Goal: Contribute content: Contribute content

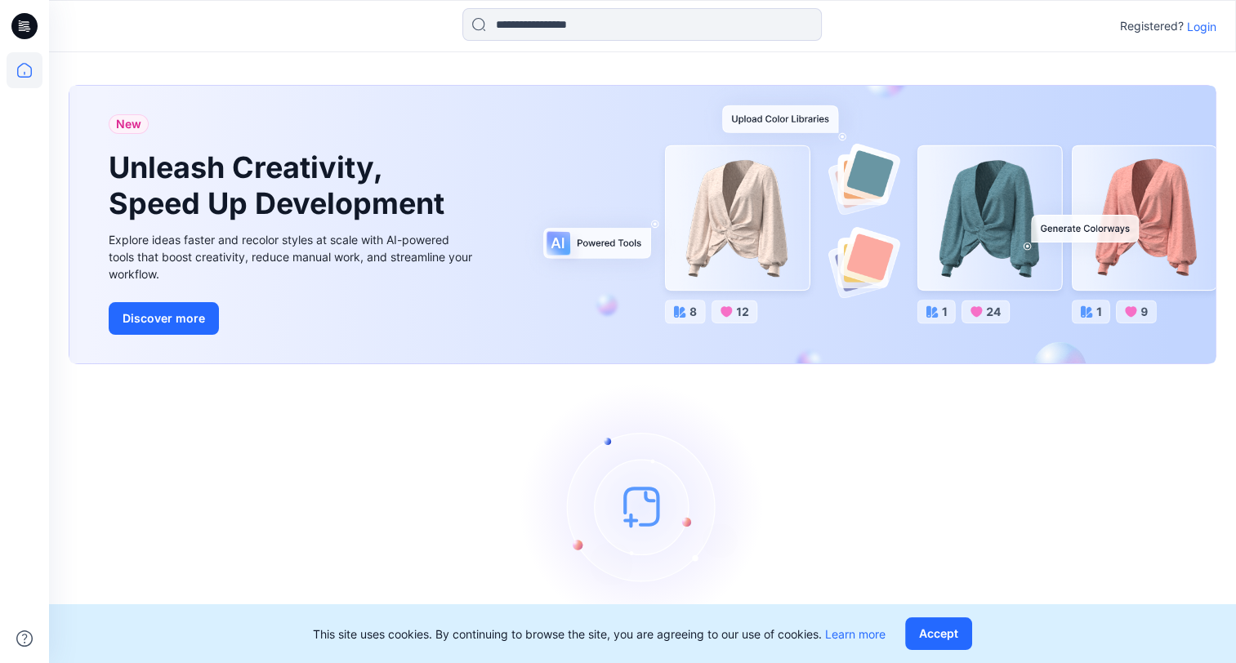
click at [1196, 26] on p "Login" at bounding box center [1201, 26] width 29 height 17
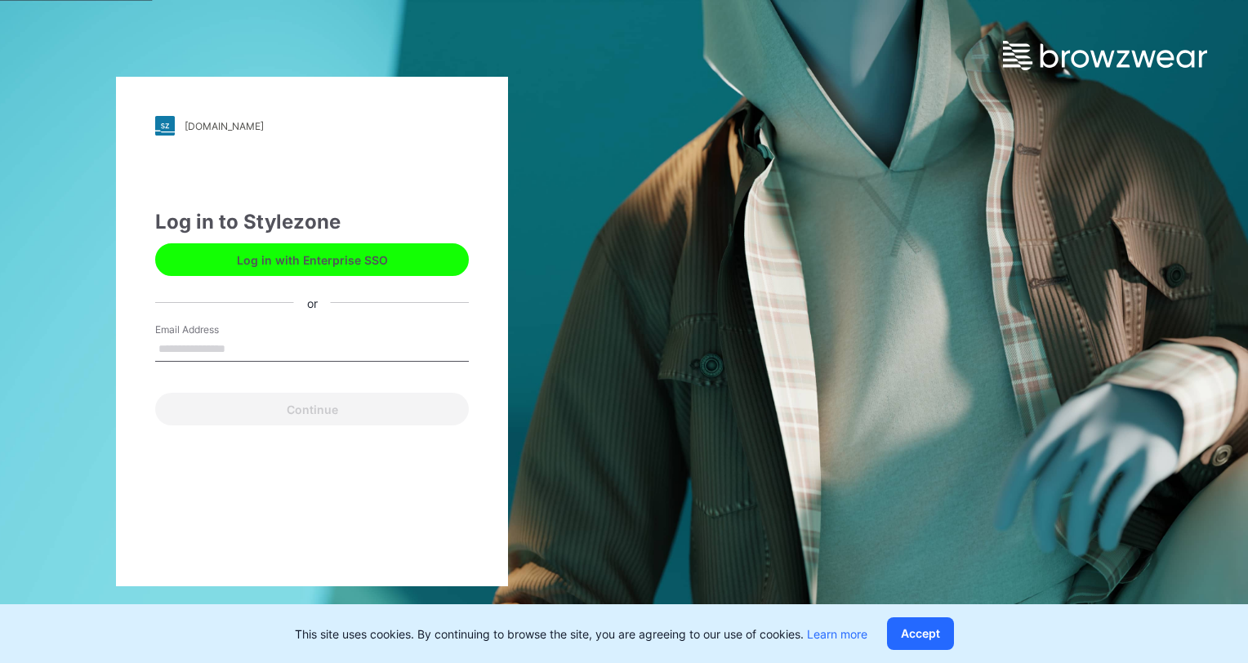
drag, startPoint x: 297, startPoint y: 349, endPoint x: 288, endPoint y: 352, distance: 9.6
click at [297, 349] on input "Email Address" at bounding box center [312, 349] width 314 height 25
type input "**********"
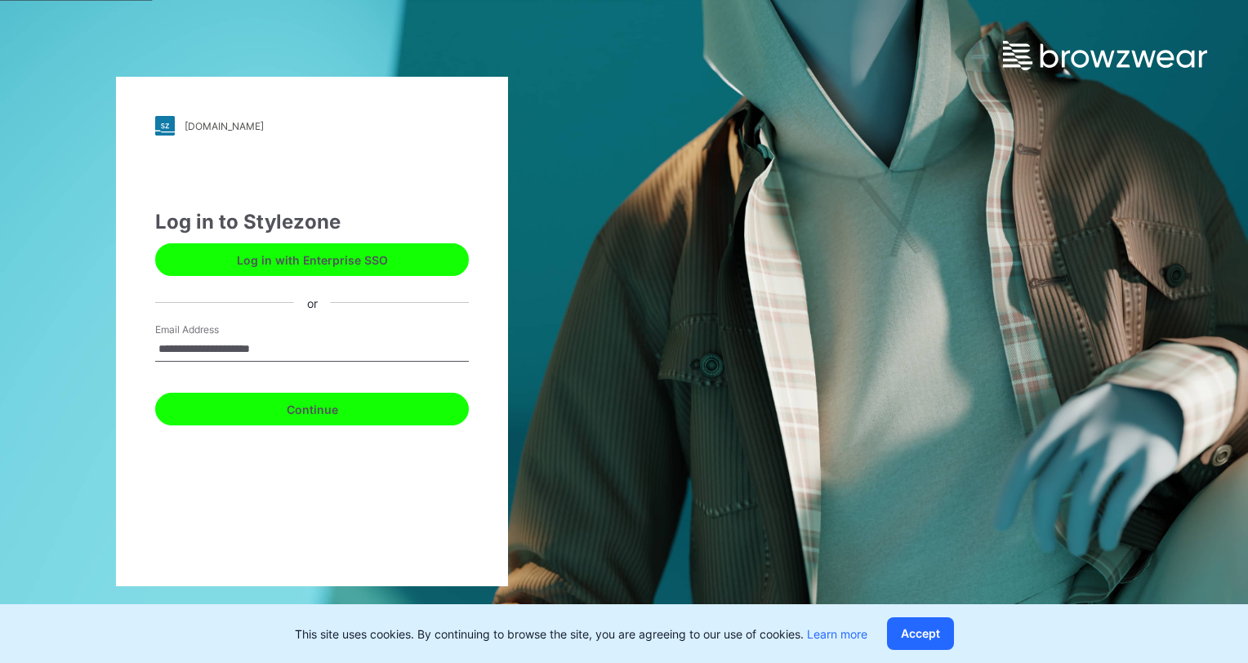
click at [326, 418] on button "Continue" at bounding box center [312, 409] width 314 height 33
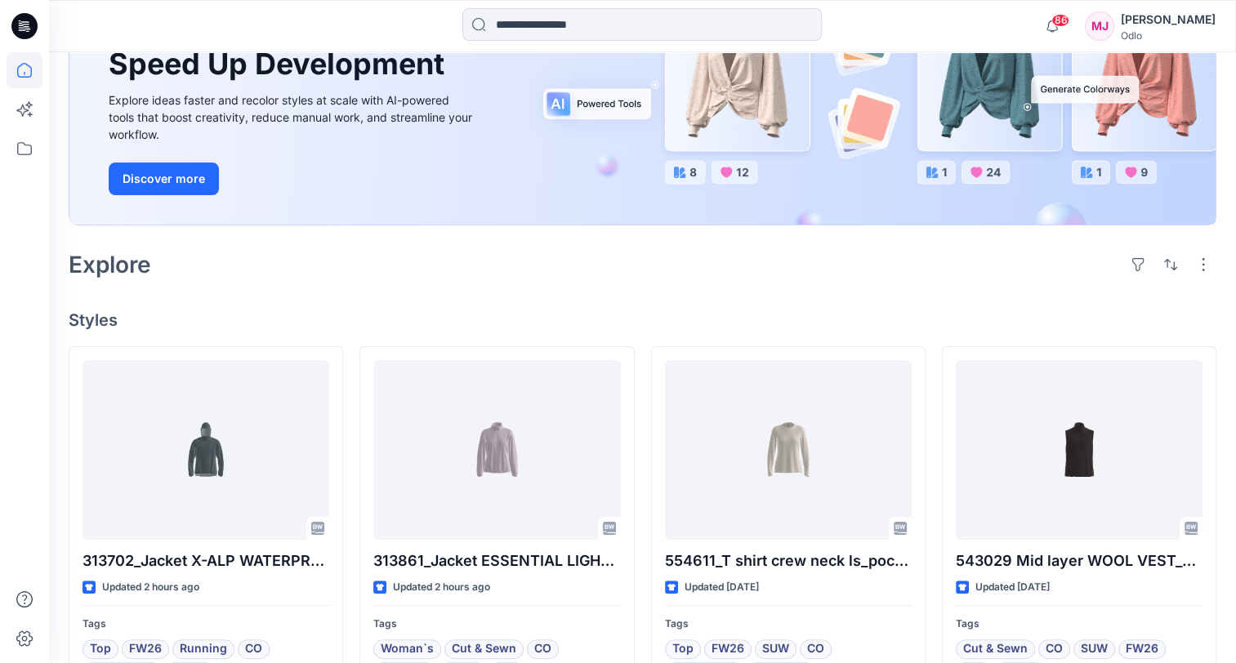
scroll to position [327, 0]
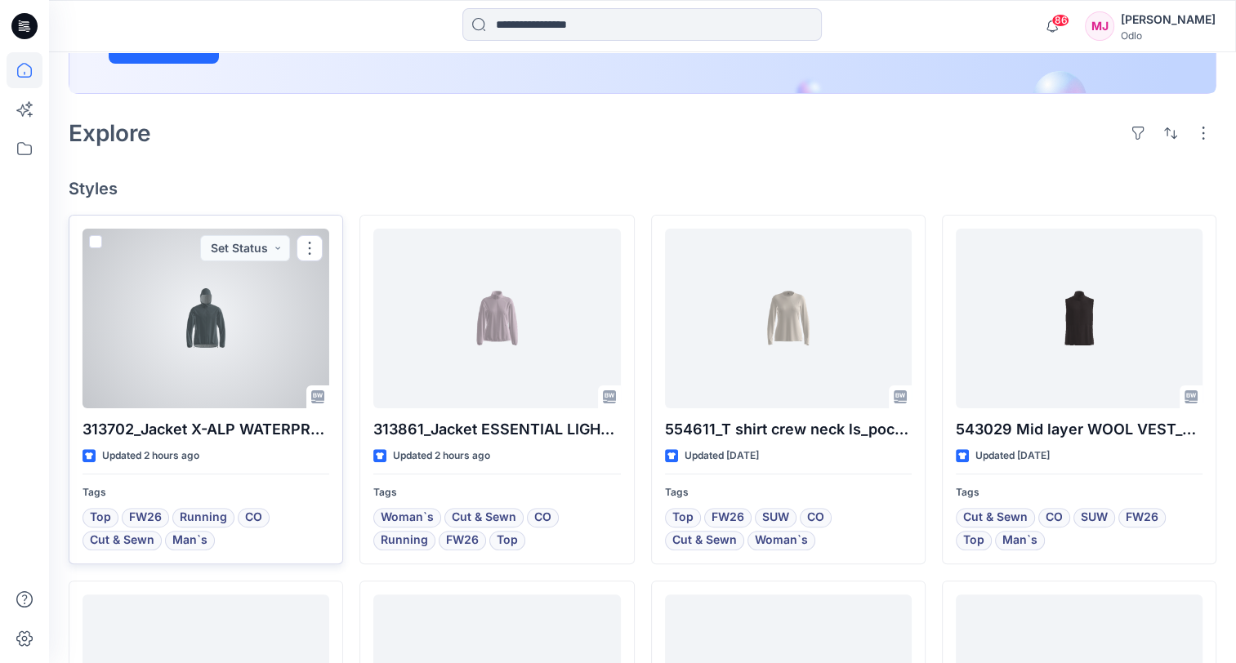
click at [242, 365] on div at bounding box center [206, 319] width 247 height 180
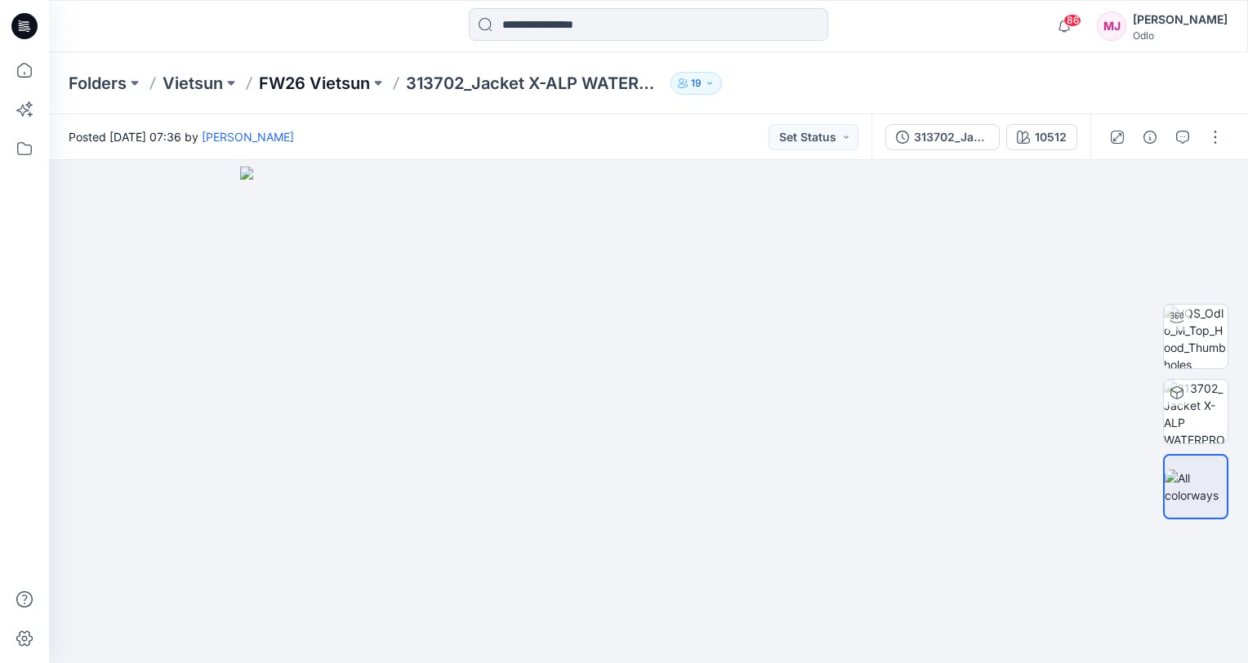
click at [350, 90] on p "FW26 Vietsun" at bounding box center [314, 83] width 111 height 23
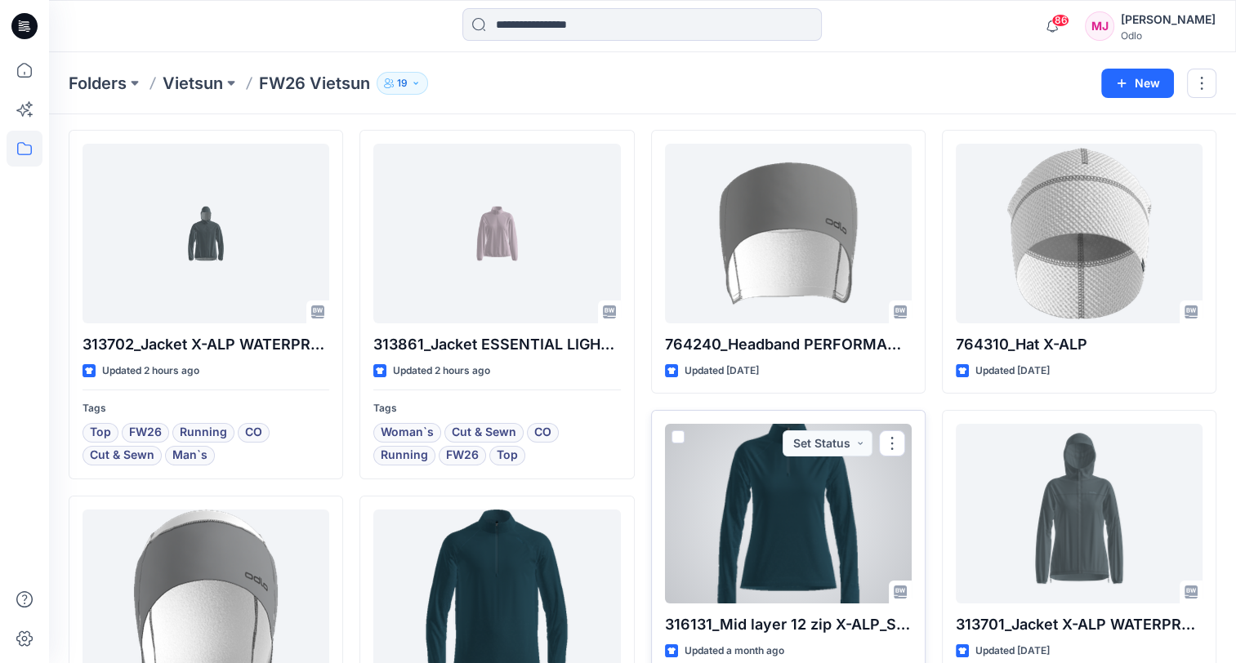
scroll to position [82, 0]
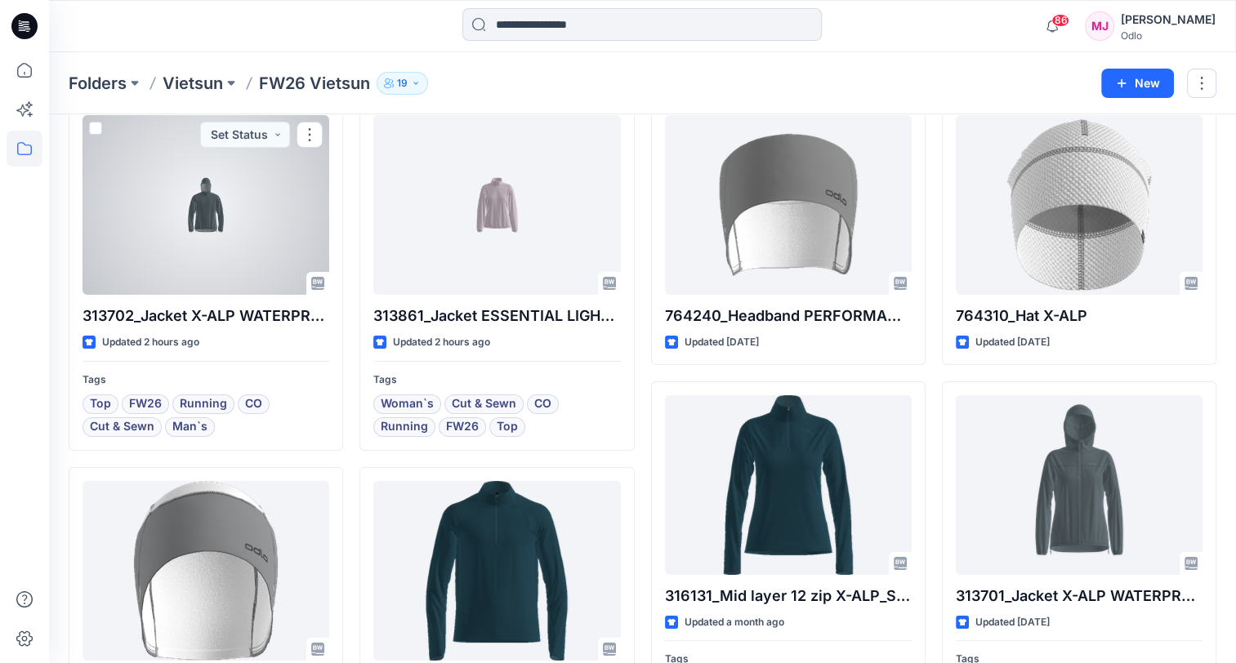
click at [194, 262] on div at bounding box center [206, 205] width 247 height 180
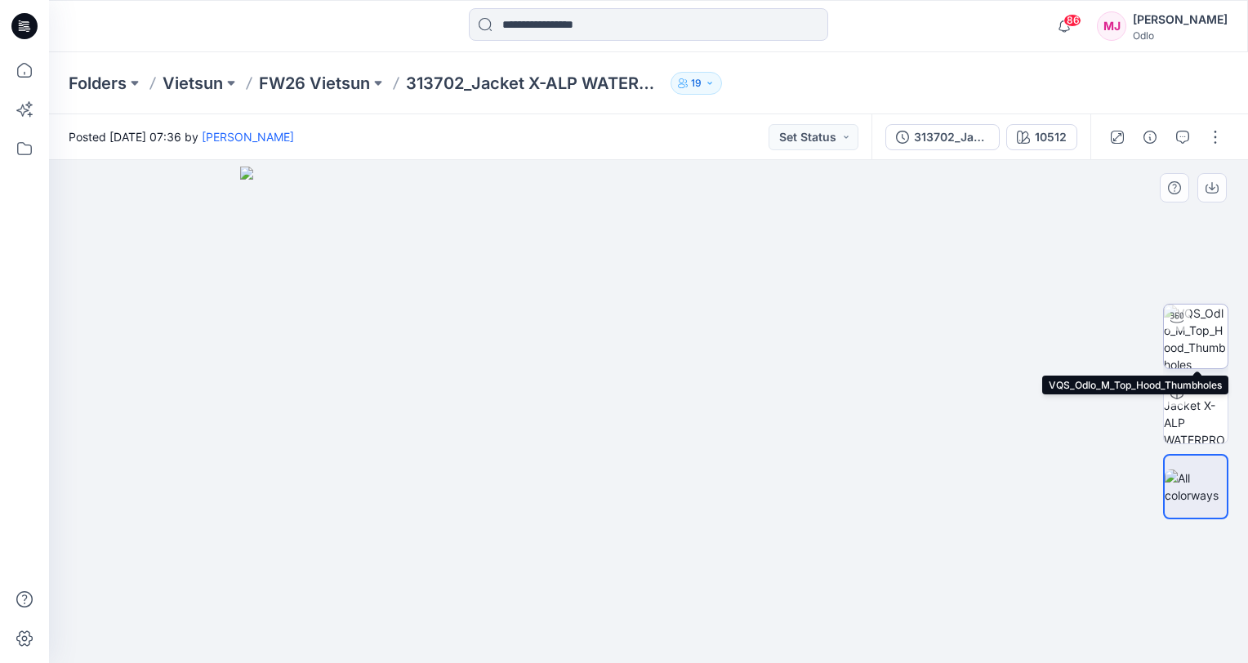
click at [1184, 343] on img at bounding box center [1196, 337] width 64 height 64
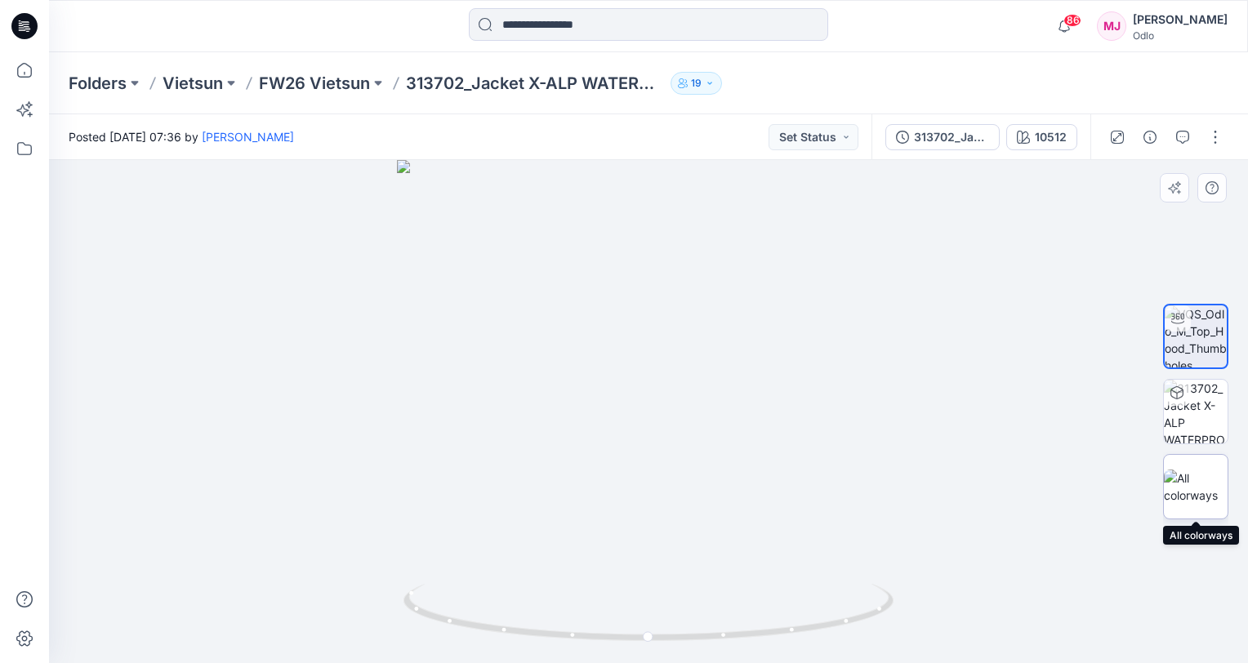
click at [1187, 514] on div at bounding box center [1195, 486] width 65 height 65
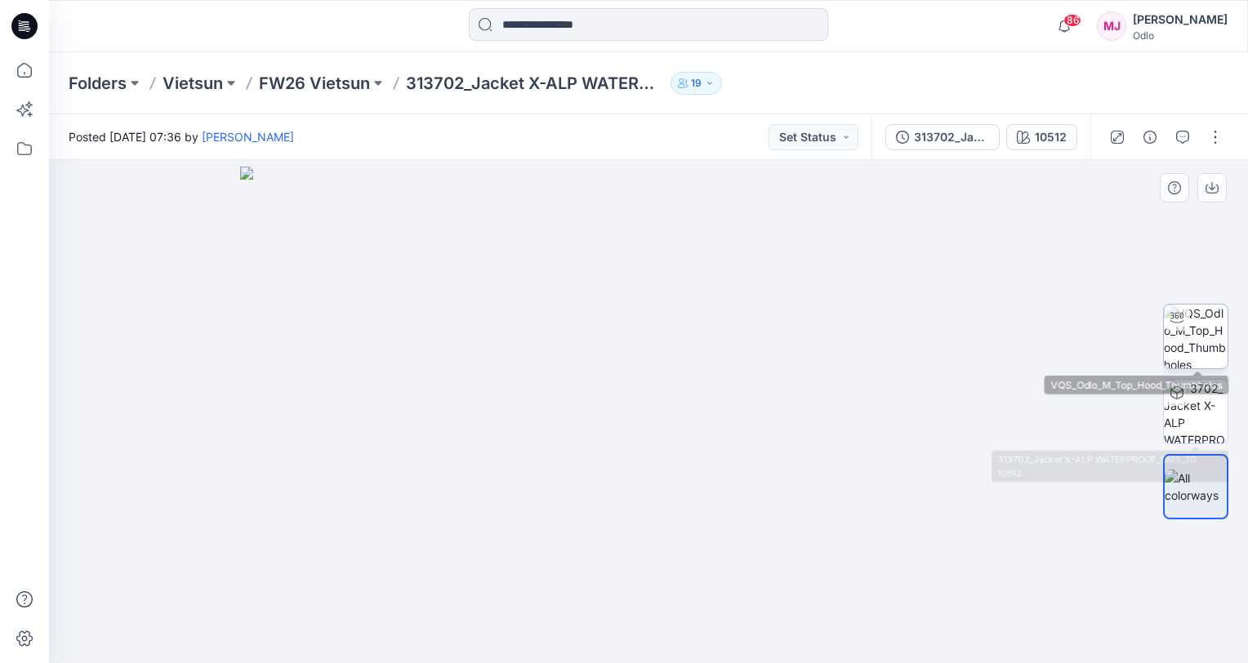
click at [1198, 350] on img at bounding box center [1196, 337] width 64 height 64
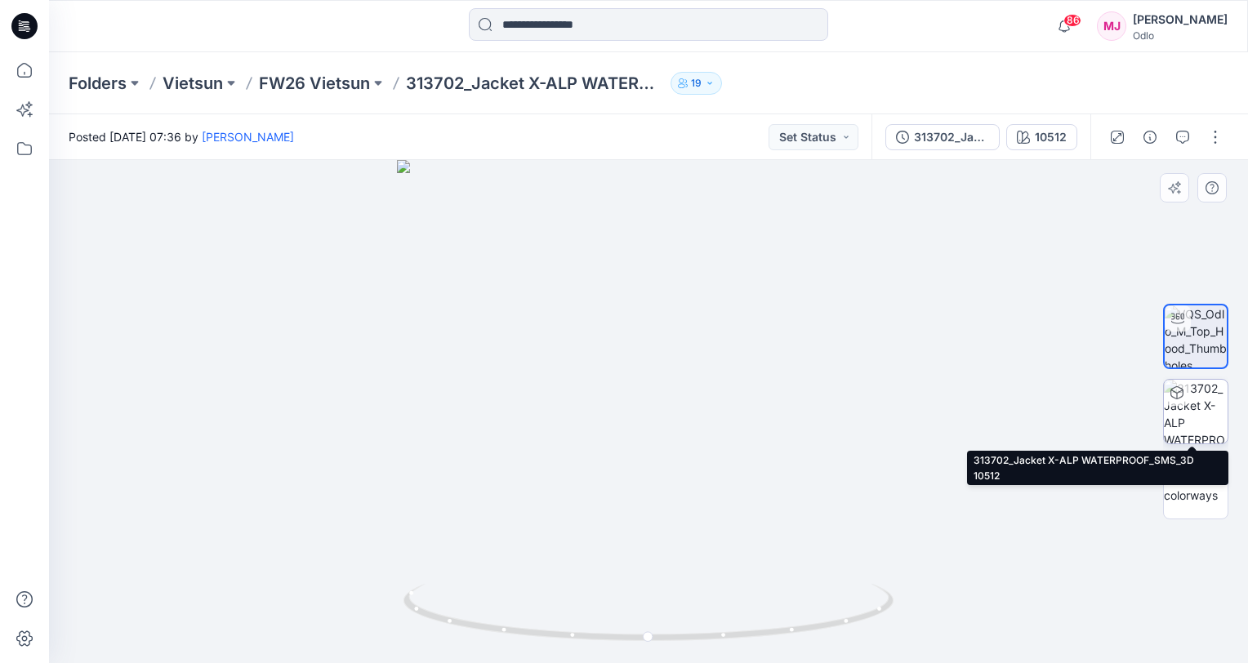
click at [1176, 422] on img at bounding box center [1196, 412] width 64 height 64
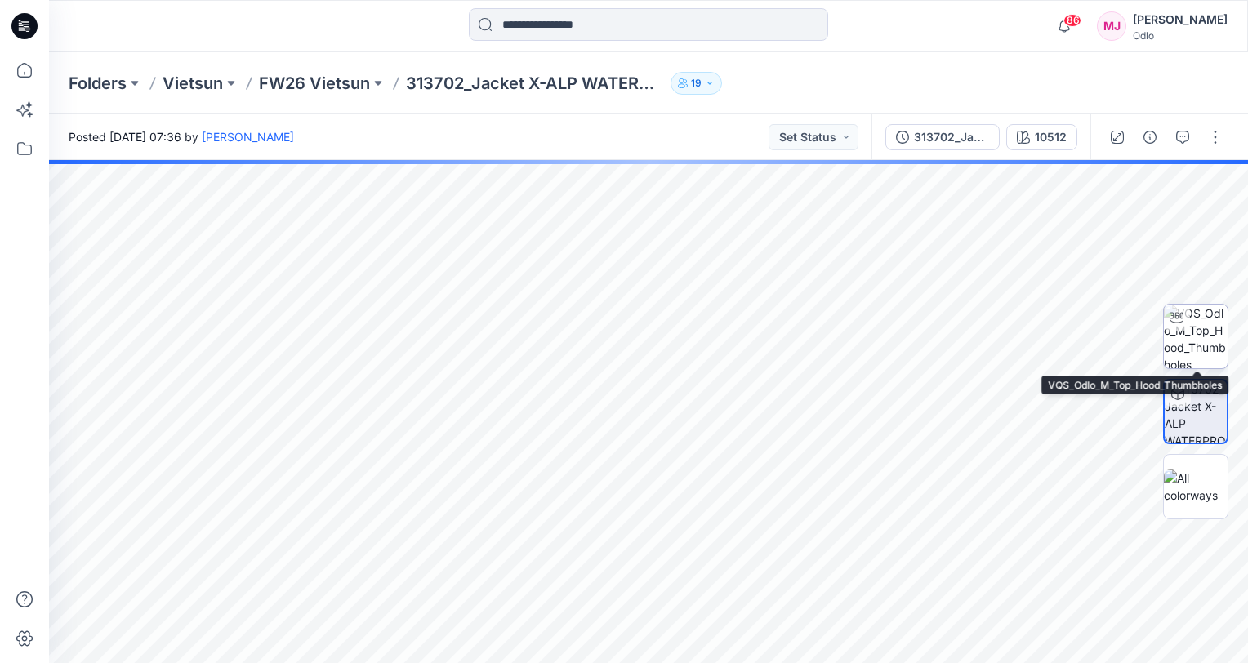
click at [1189, 335] on img at bounding box center [1196, 337] width 64 height 64
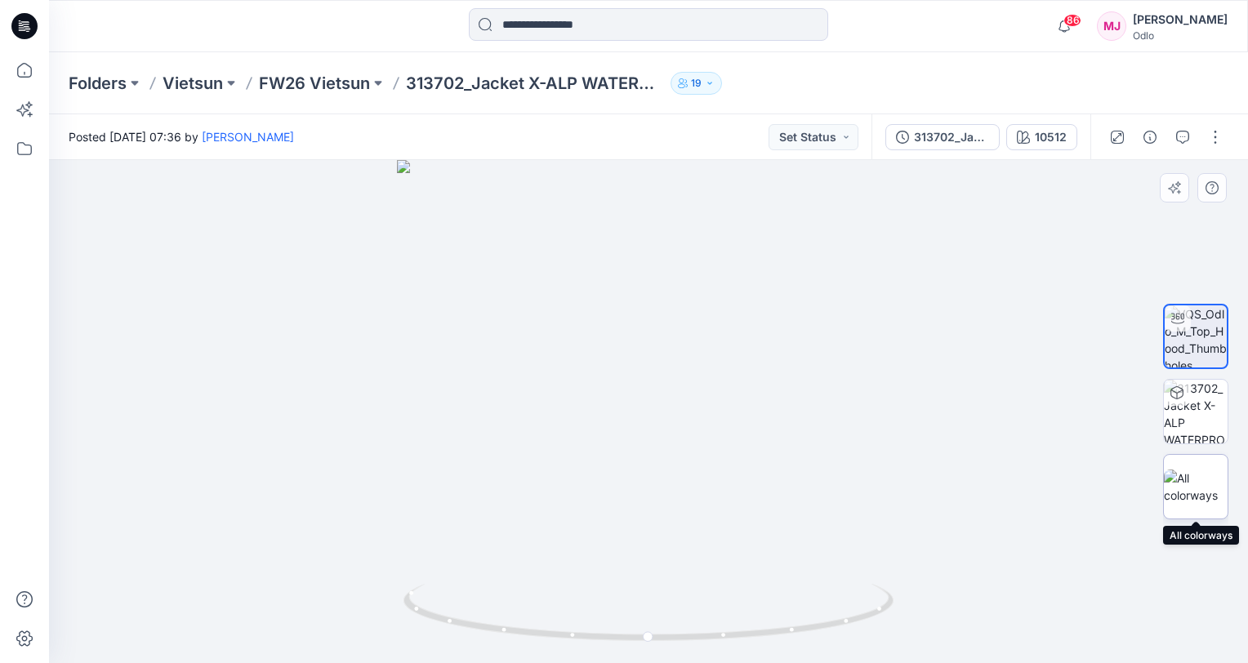
click at [1193, 492] on img at bounding box center [1196, 487] width 64 height 34
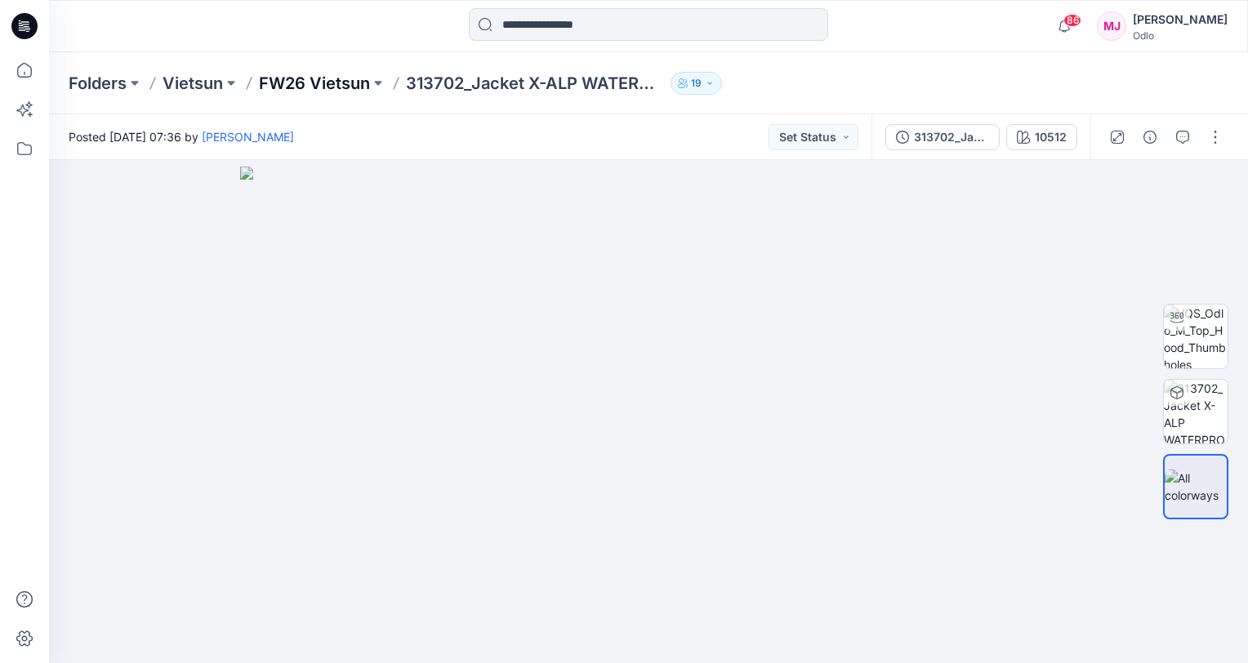
click at [307, 88] on p "FW26 Vietsun" at bounding box center [314, 83] width 111 height 23
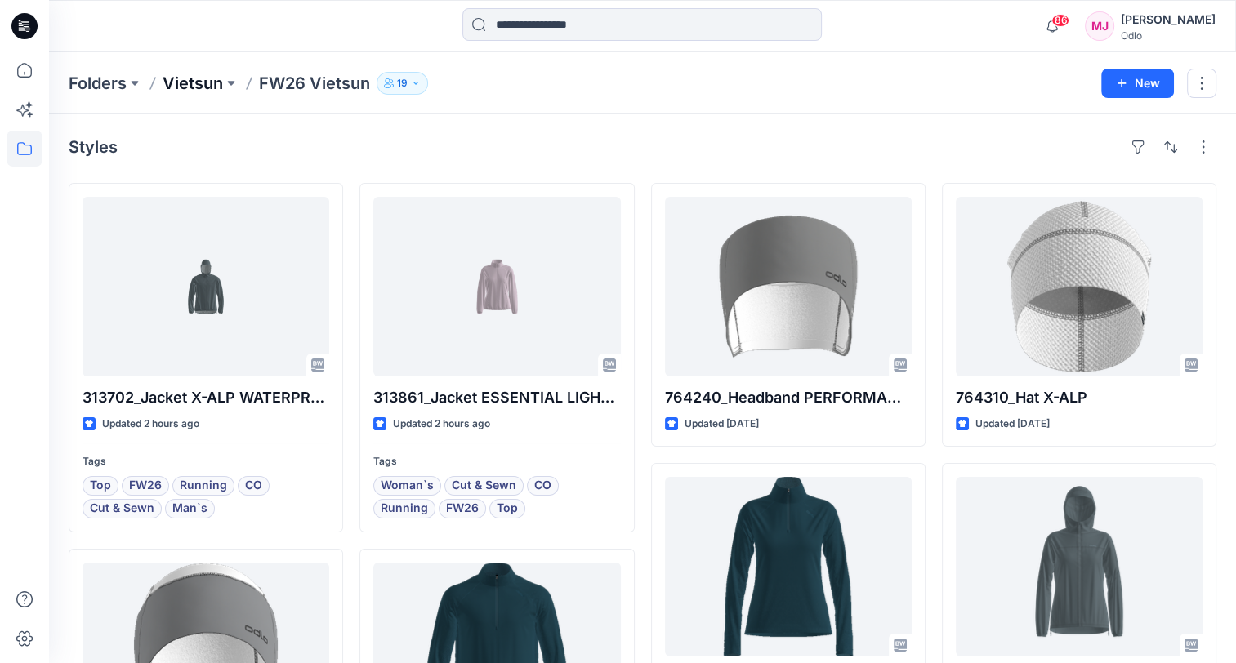
click at [199, 87] on p "Vietsun" at bounding box center [193, 83] width 60 height 23
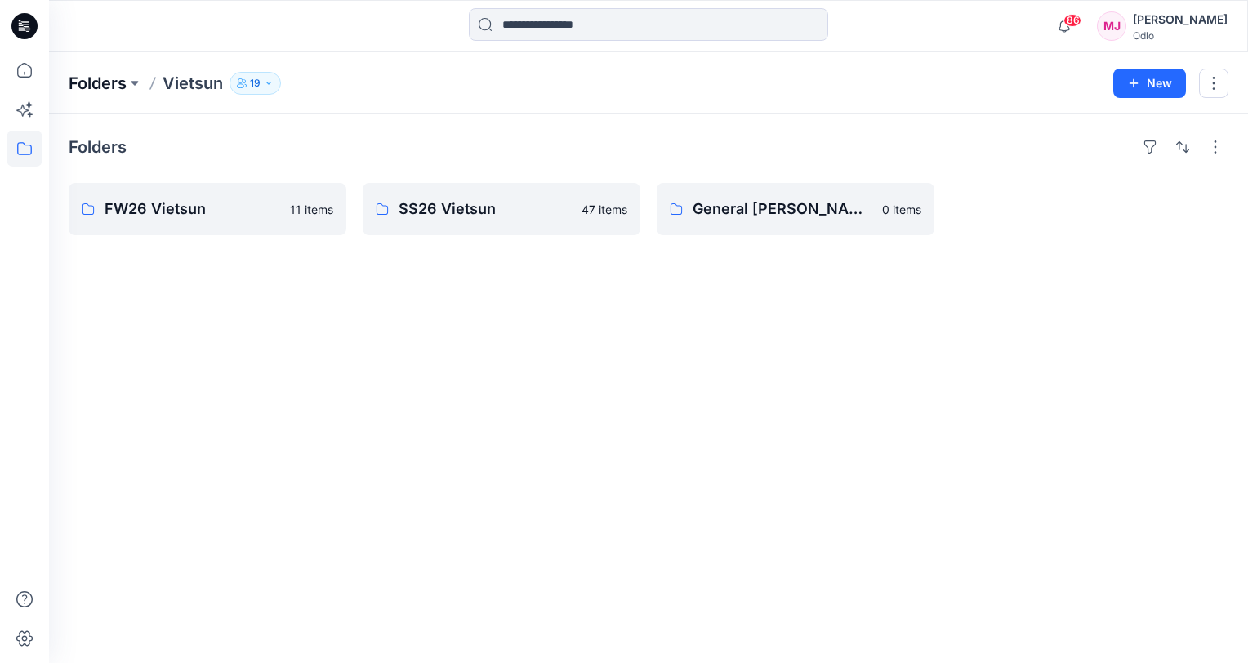
click at [107, 83] on p "Folders" at bounding box center [98, 83] width 58 height 23
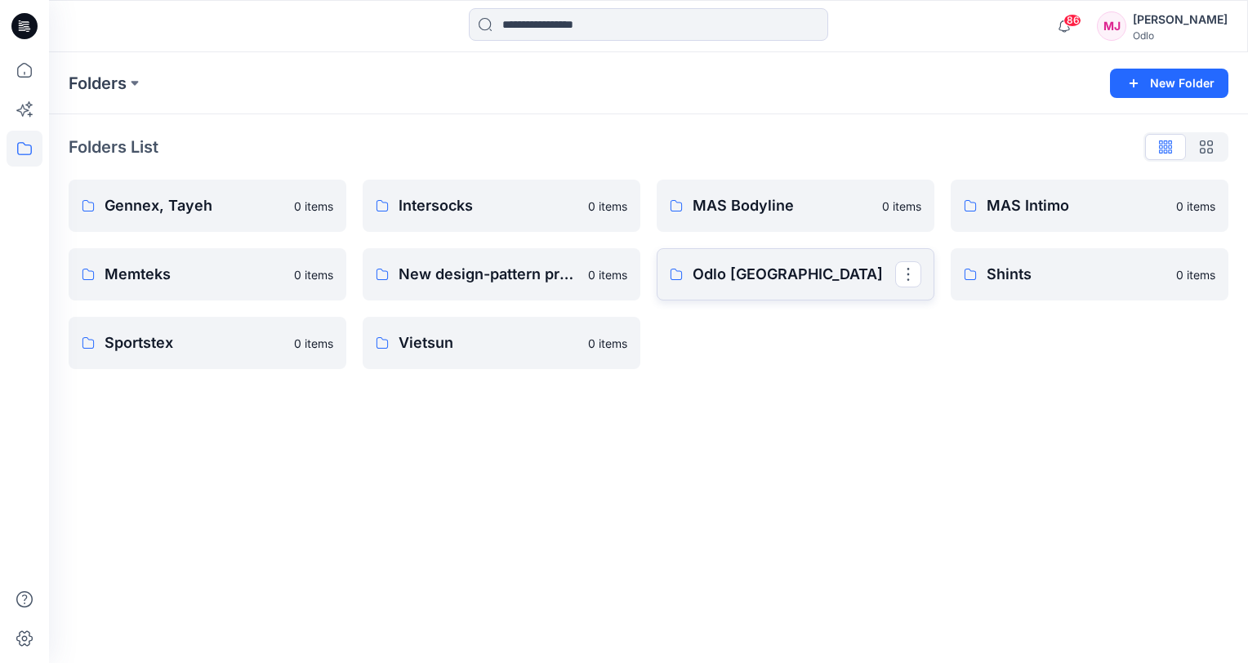
click at [761, 280] on p "Odlo [GEOGRAPHIC_DATA]" at bounding box center [794, 274] width 203 height 23
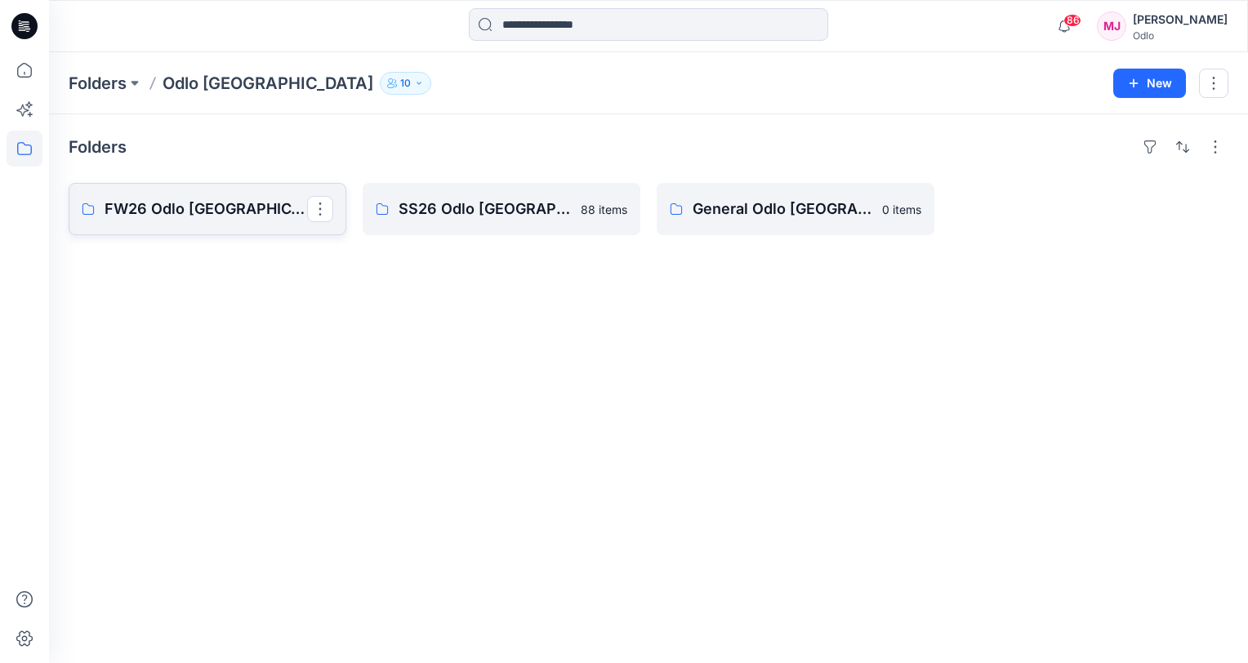
click at [173, 204] on p "FW26 Odlo [GEOGRAPHIC_DATA]" at bounding box center [206, 209] width 203 height 23
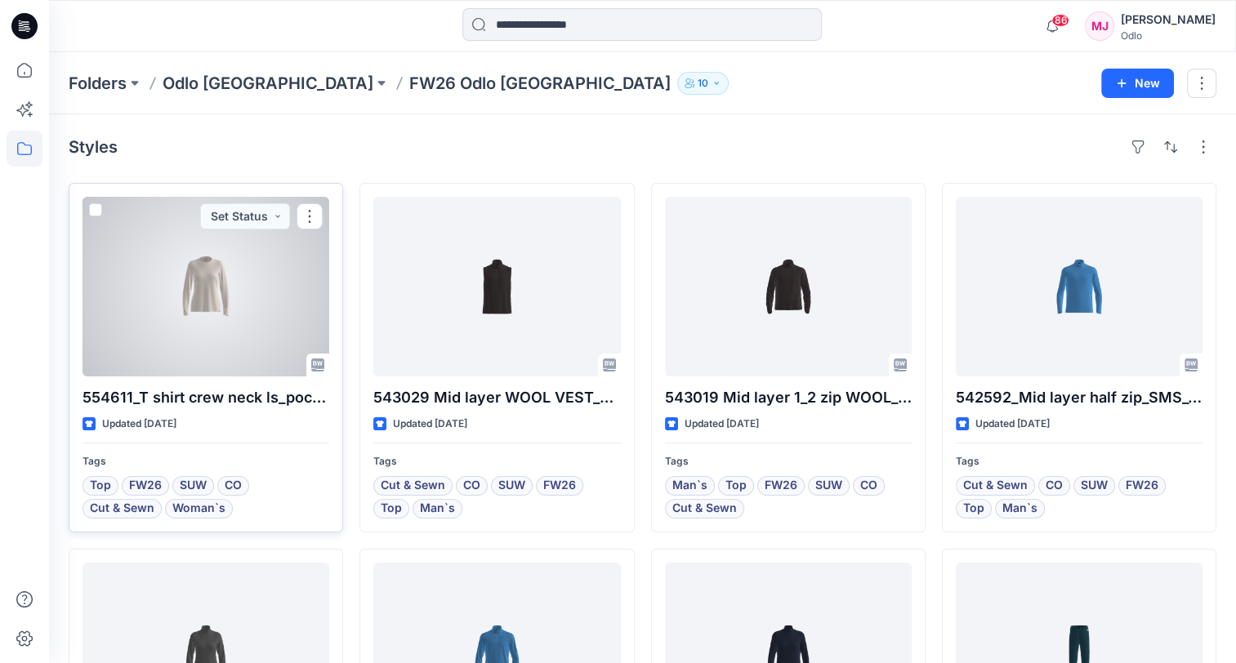
click at [252, 315] on div at bounding box center [206, 287] width 247 height 180
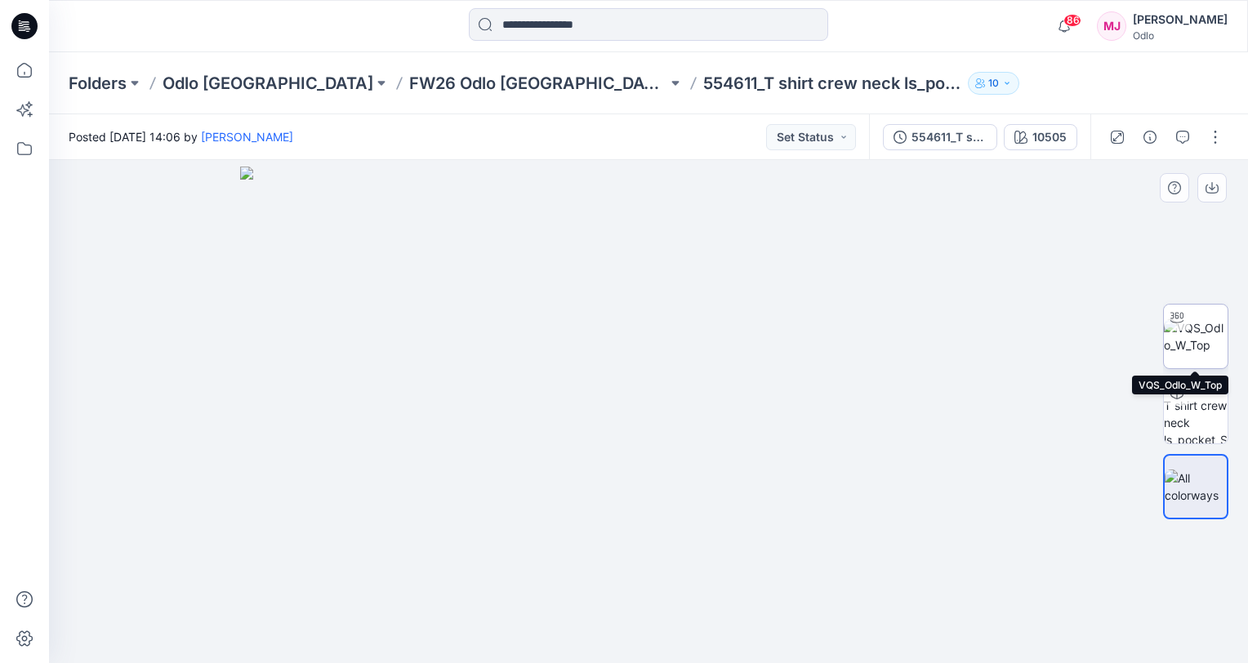
click at [1176, 343] on img at bounding box center [1196, 336] width 64 height 34
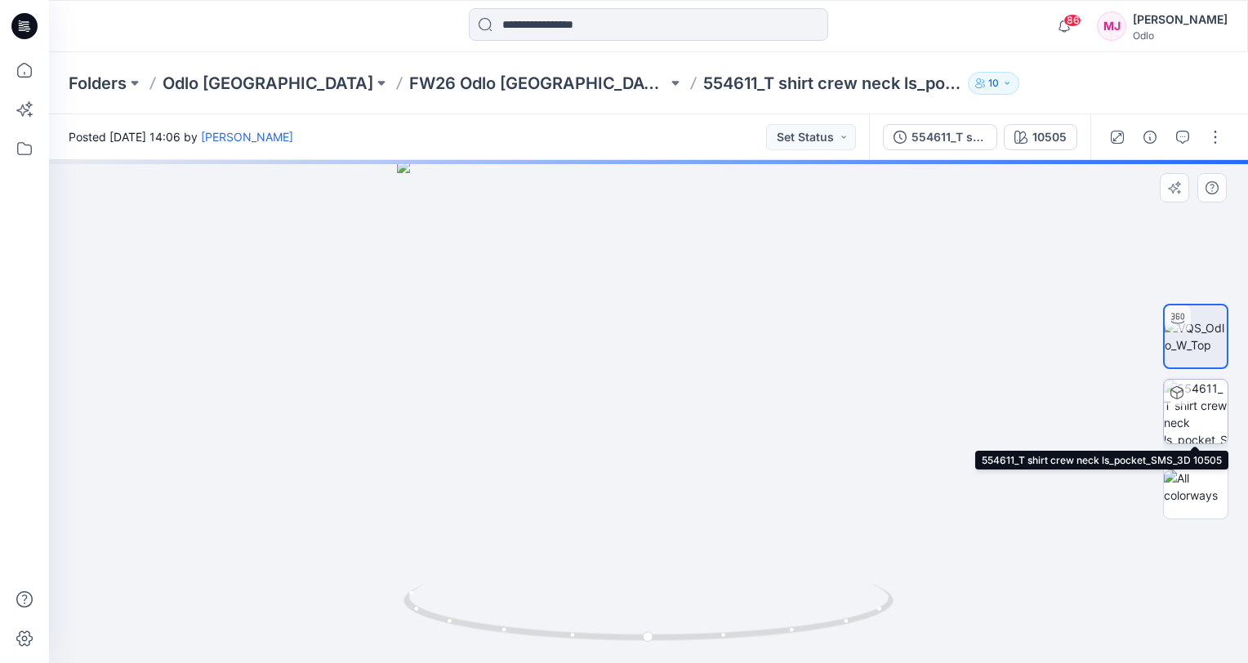
click at [1192, 414] on img at bounding box center [1196, 412] width 64 height 64
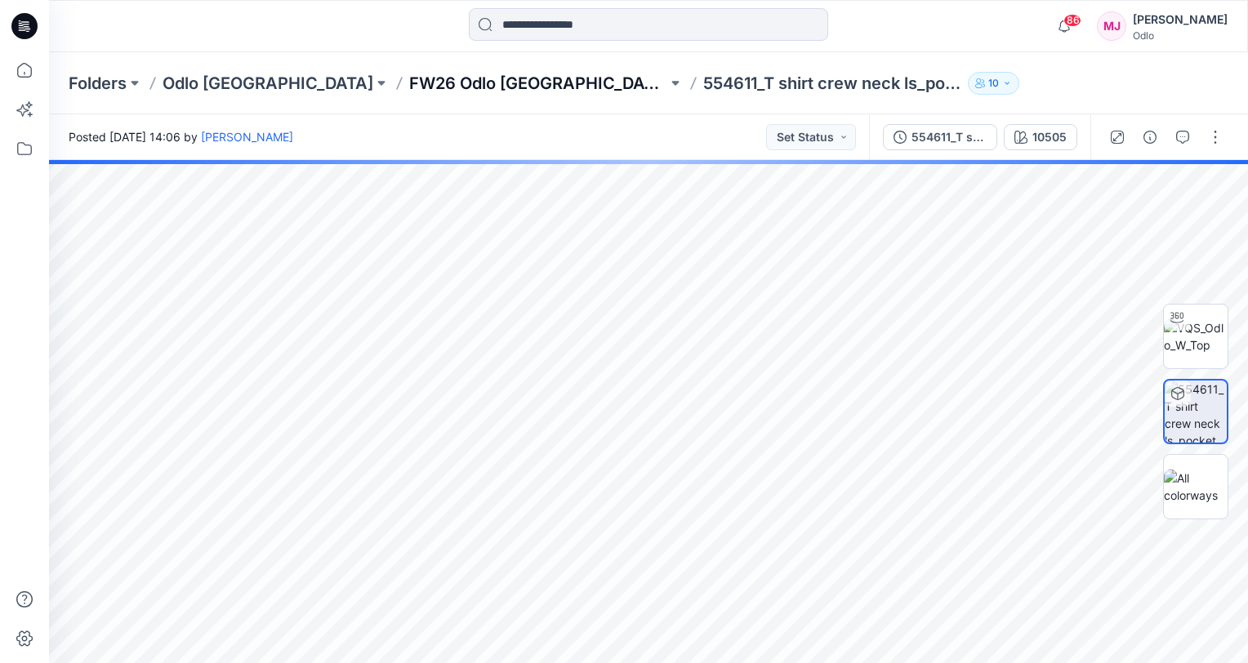
click at [409, 88] on p "FW26 Odlo [GEOGRAPHIC_DATA]" at bounding box center [538, 83] width 258 height 23
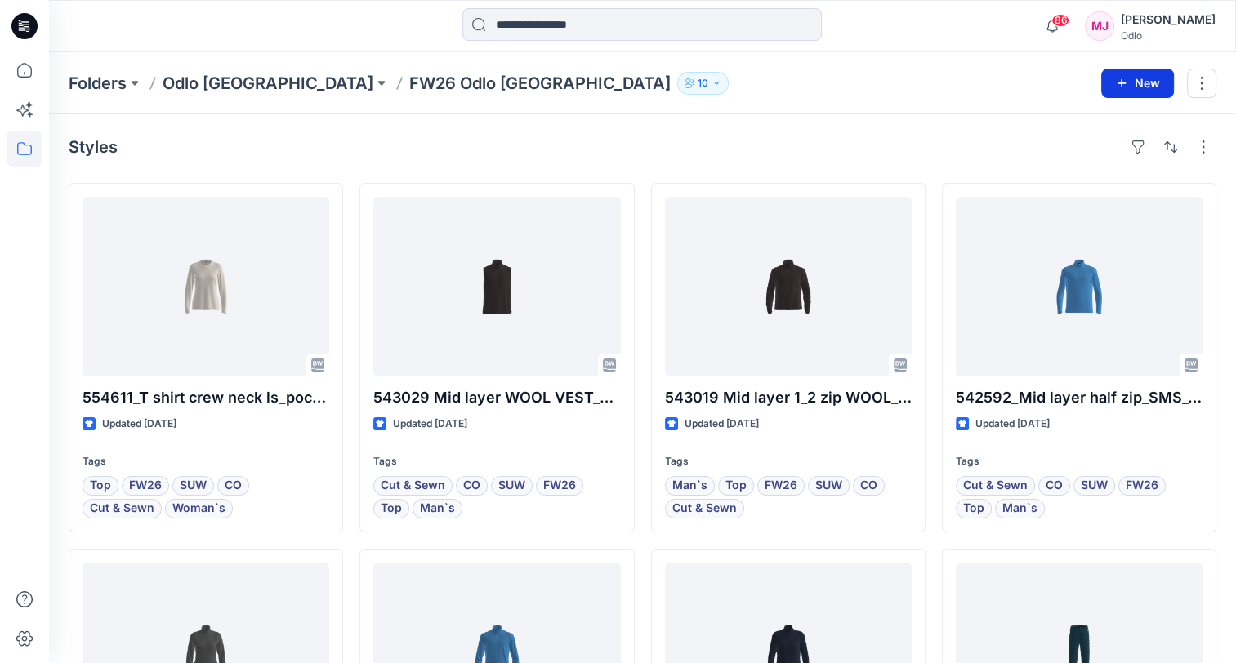
click at [1111, 92] on button "New" at bounding box center [1137, 83] width 73 height 29
click at [1080, 121] on p "New Style" at bounding box center [1087, 124] width 55 height 20
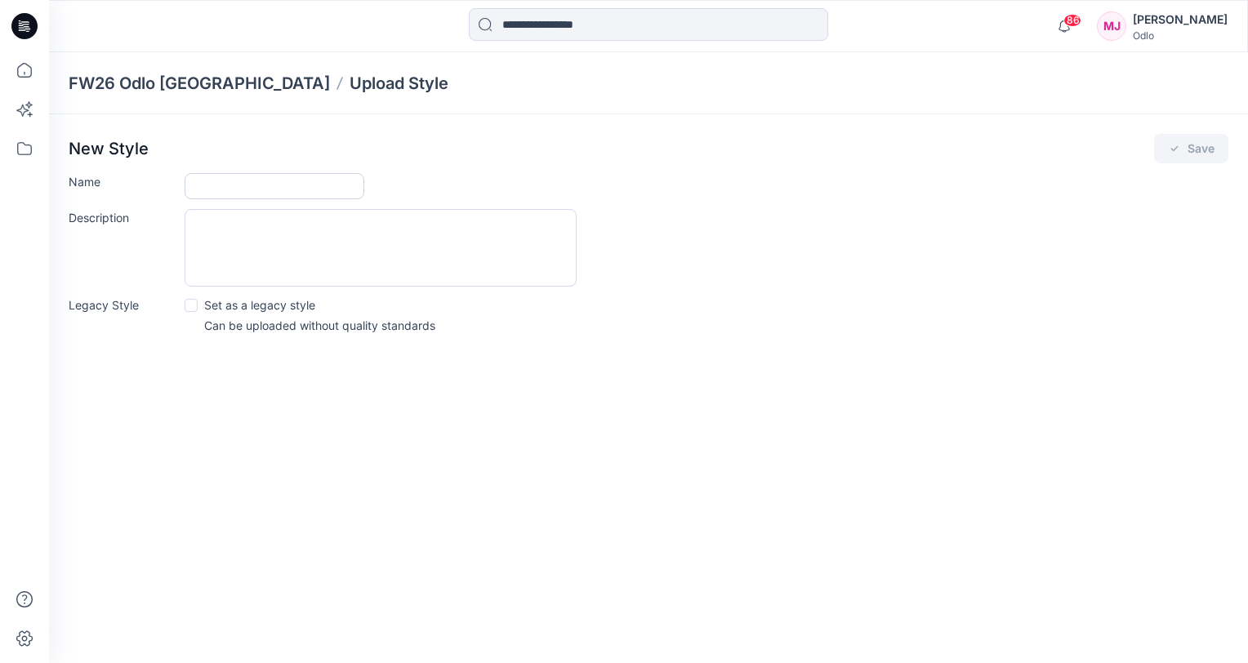
click at [238, 192] on input "Name" at bounding box center [275, 186] width 180 height 26
type input "******"
click at [1167, 151] on button "Save" at bounding box center [1191, 148] width 74 height 29
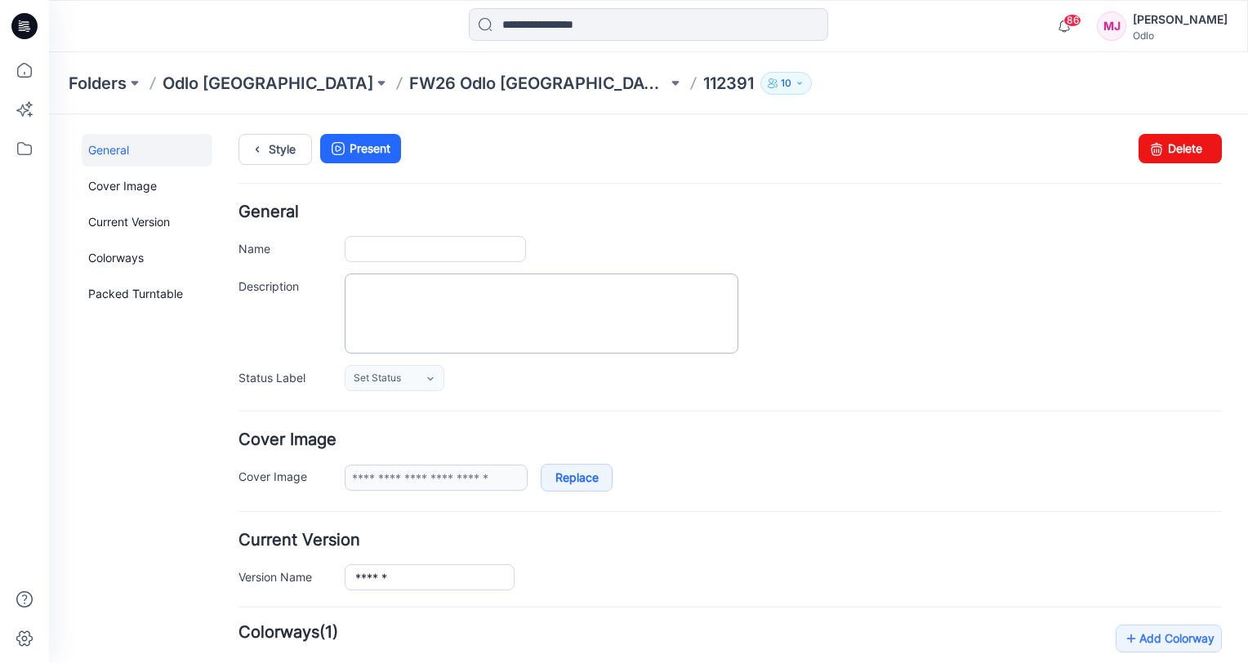
type input "******"
type input "**********"
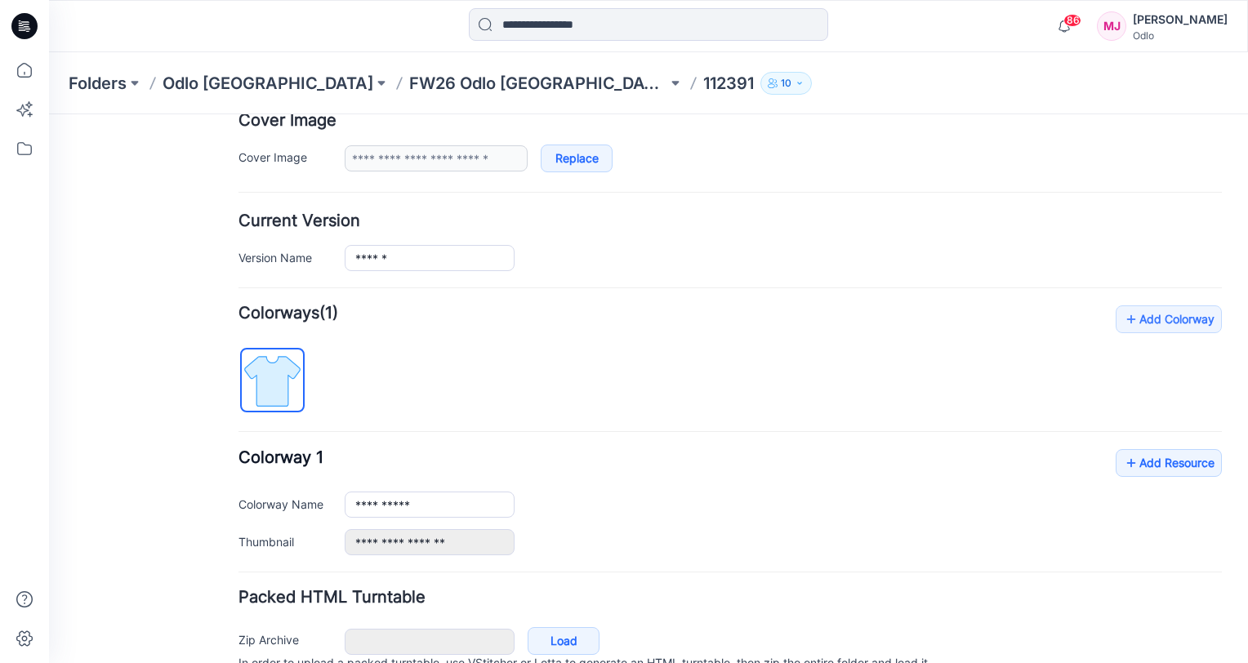
scroll to position [327, 0]
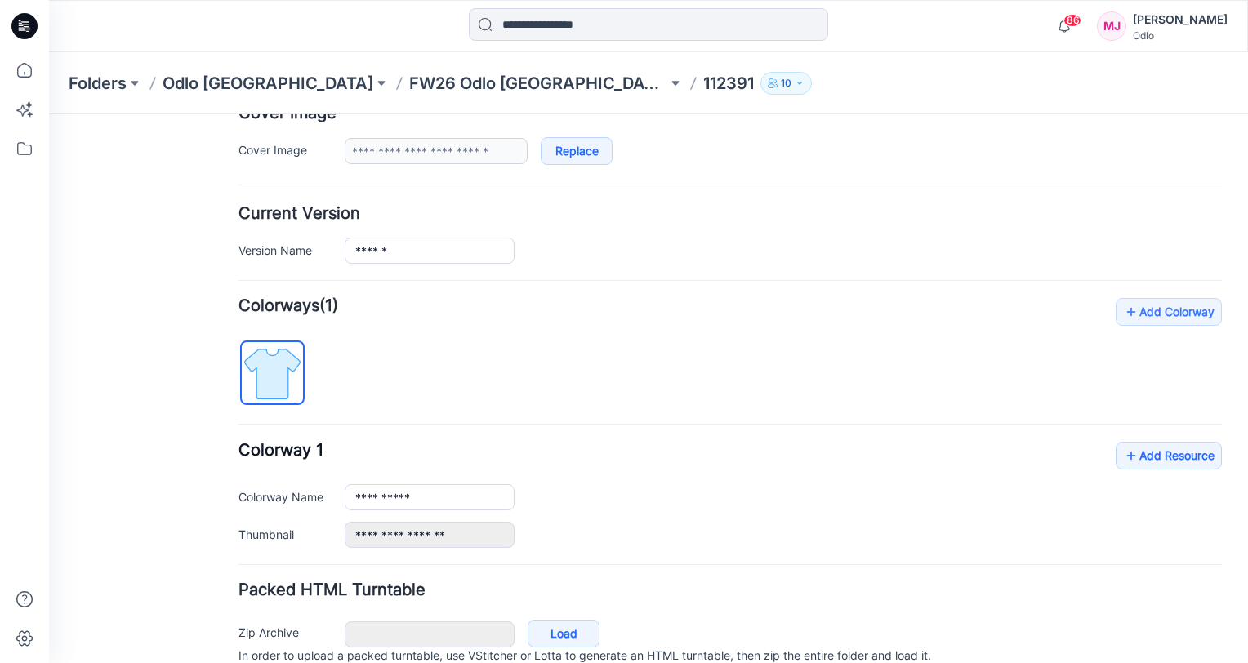
click at [279, 381] on img at bounding box center [272, 373] width 61 height 61
drag, startPoint x: 454, startPoint y: 496, endPoint x: 307, endPoint y: 490, distance: 147.2
click at [307, 490] on div "**********" at bounding box center [731, 497] width 984 height 26
type input "*****"
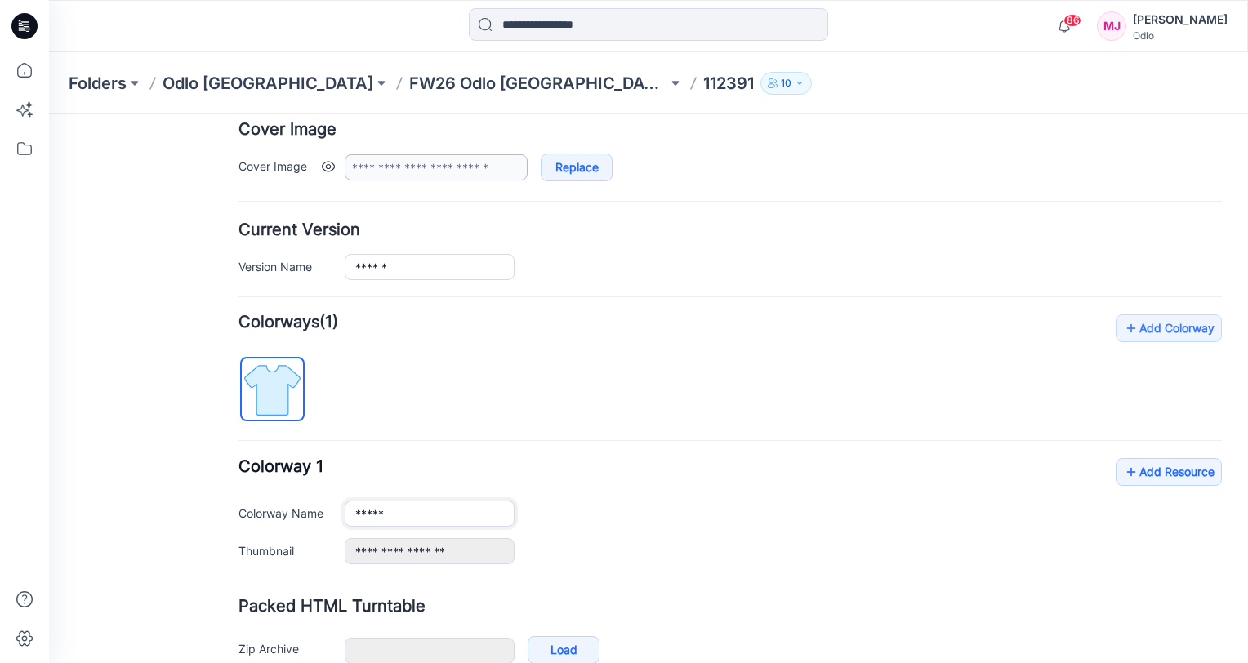
scroll to position [395, 0]
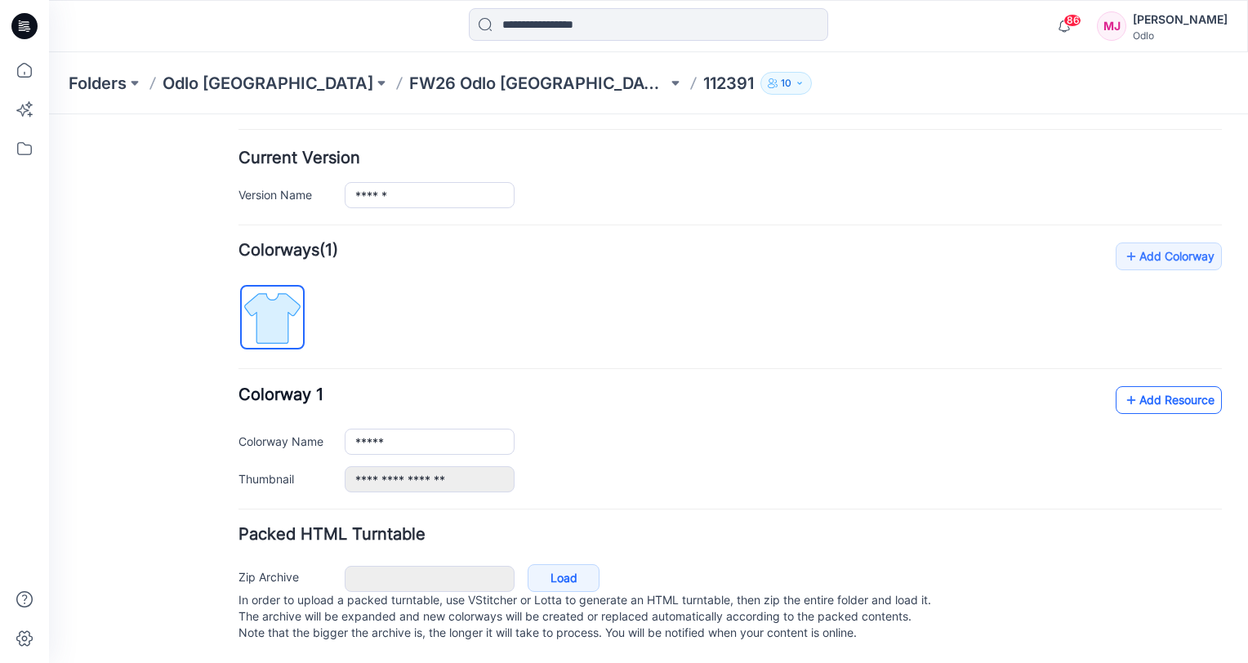
click at [1140, 393] on link "Add Resource" at bounding box center [1169, 400] width 106 height 28
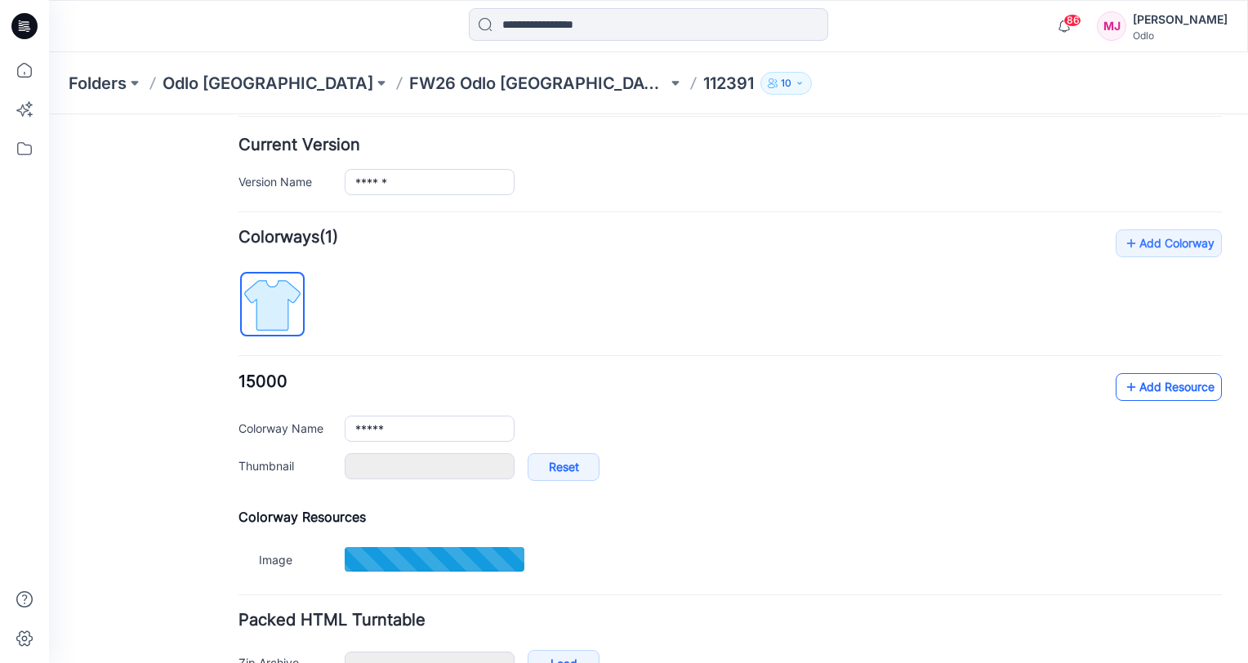
click at [1143, 380] on link "Add Resource" at bounding box center [1169, 387] width 106 height 28
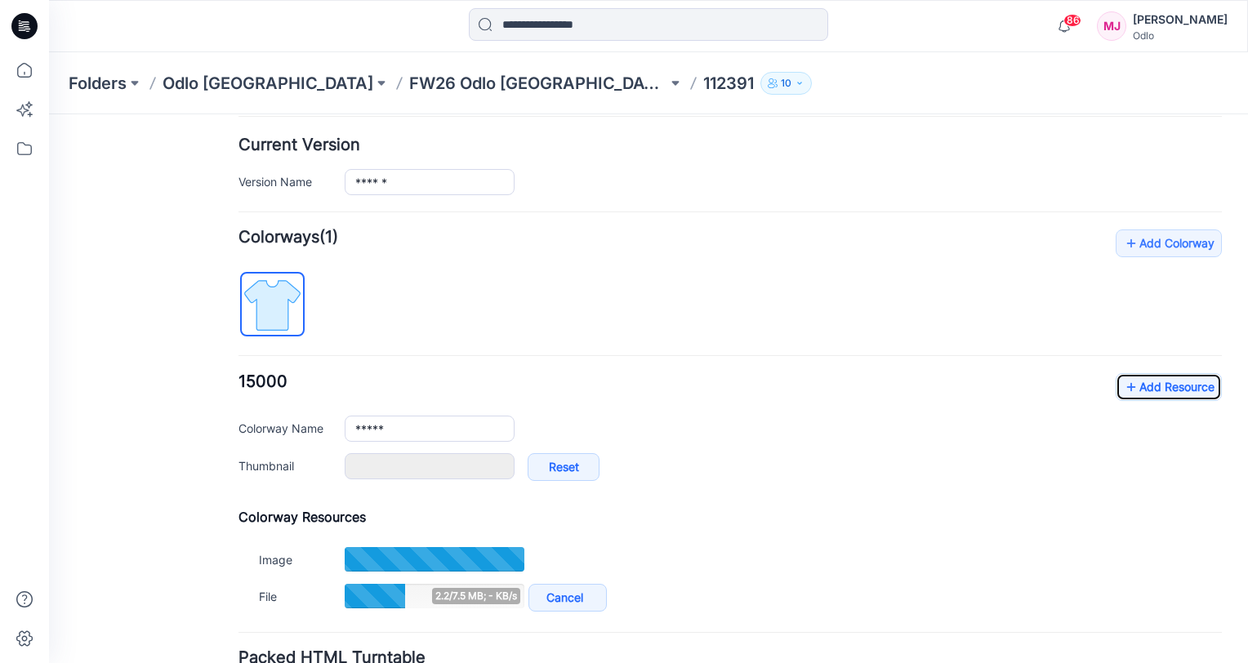
type input "**********"
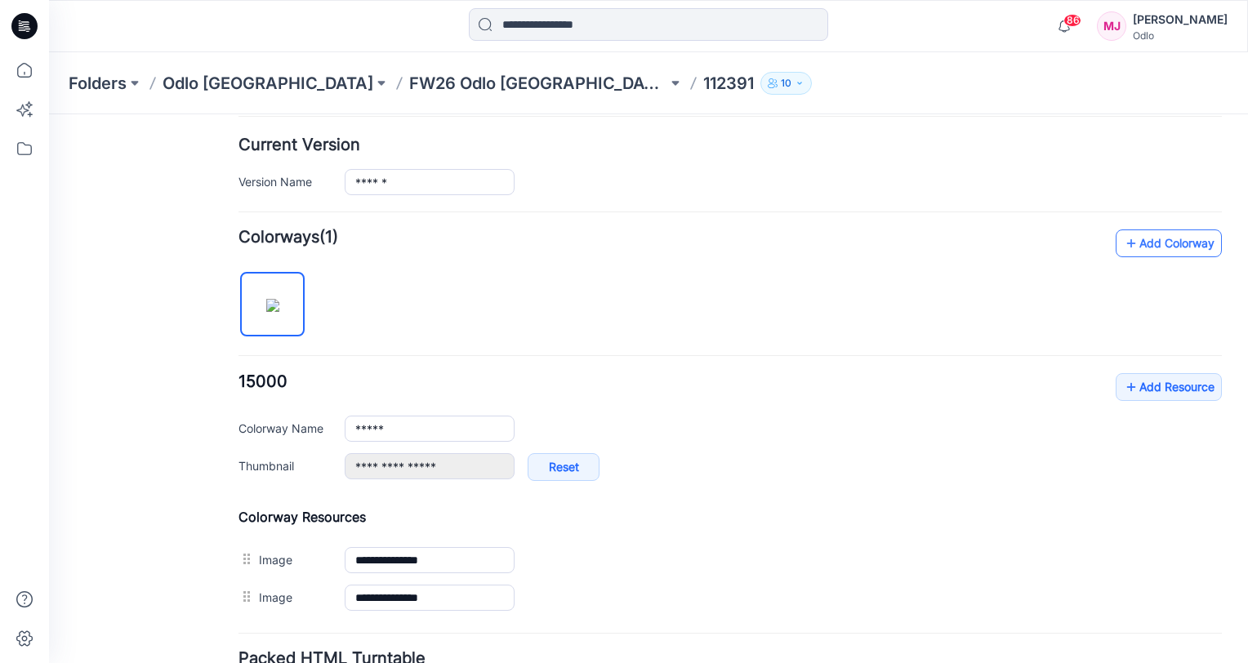
click at [1125, 242] on icon at bounding box center [1131, 243] width 16 height 26
type input "**********"
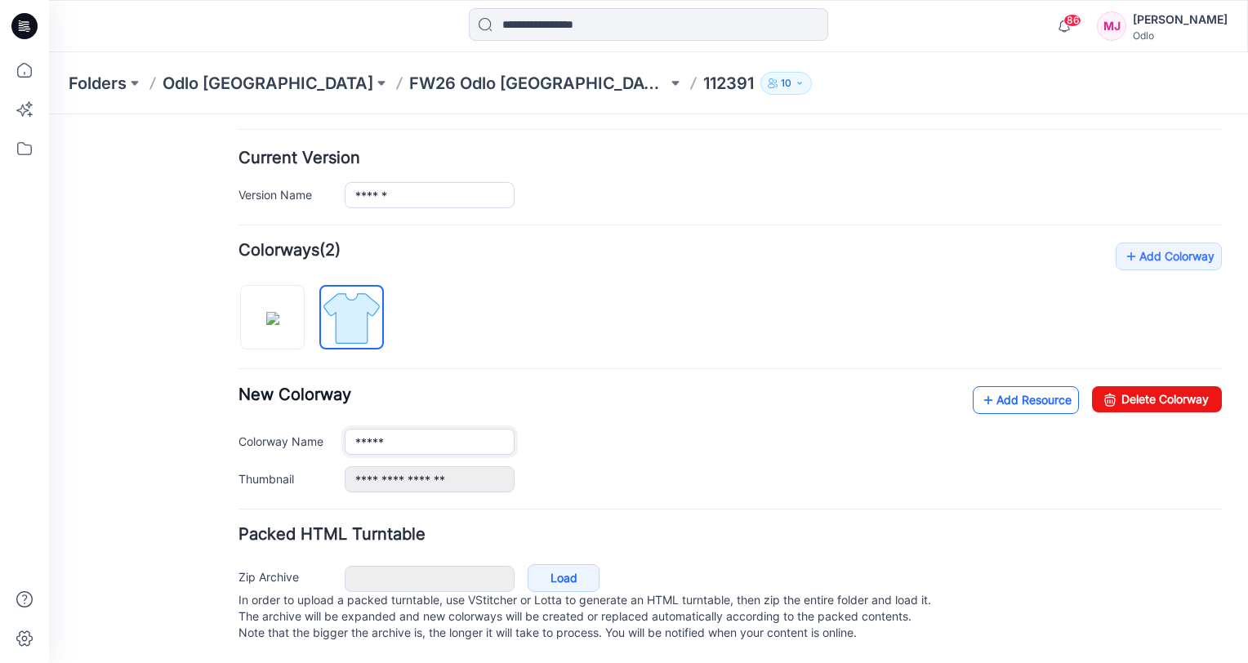
type input "*****"
click at [995, 391] on link "Add Resource" at bounding box center [1026, 400] width 106 height 28
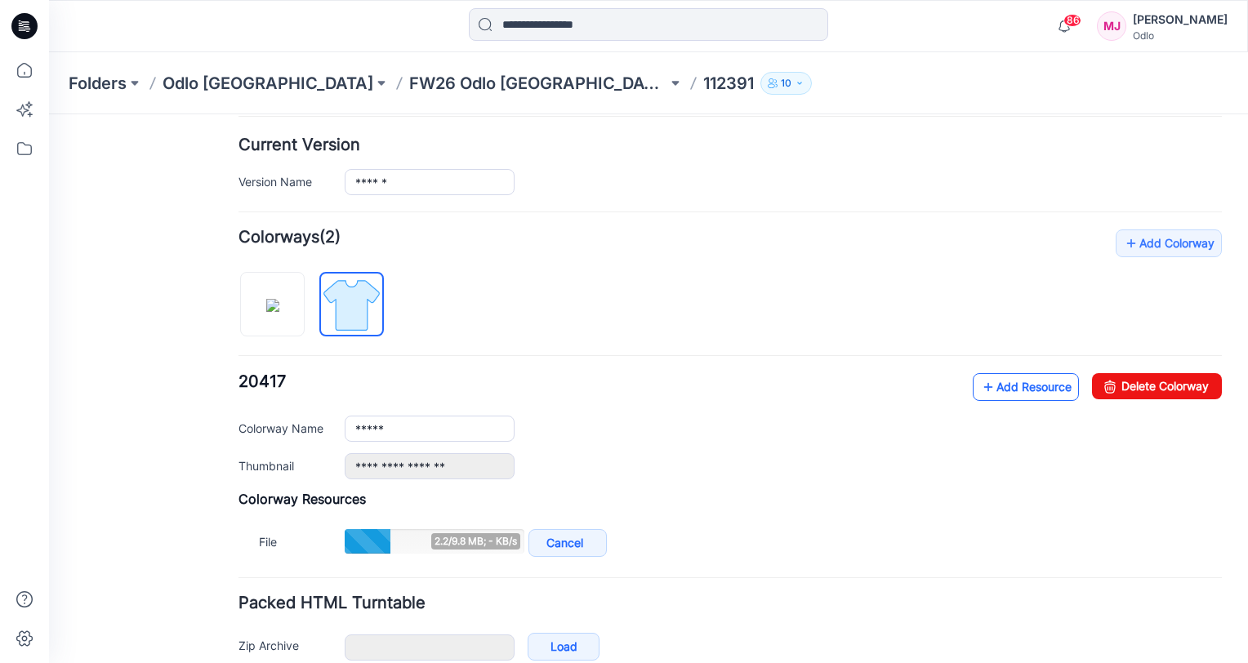
click at [997, 390] on link "Add Resource" at bounding box center [1026, 387] width 106 height 28
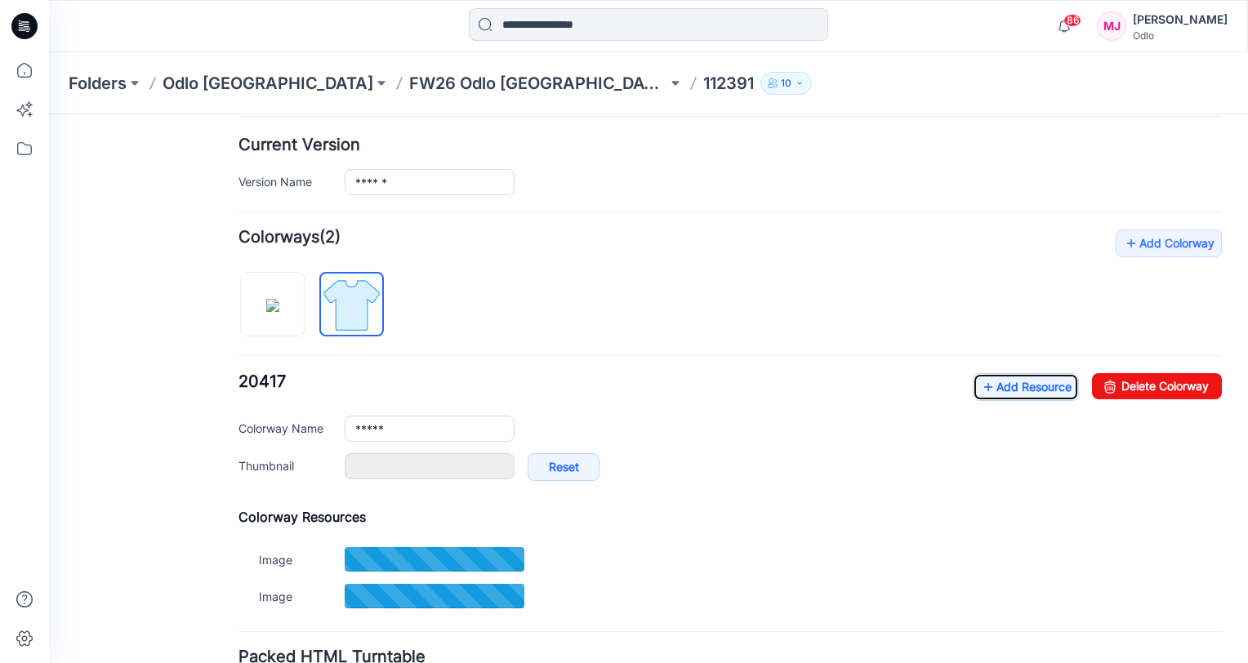
type input "**********"
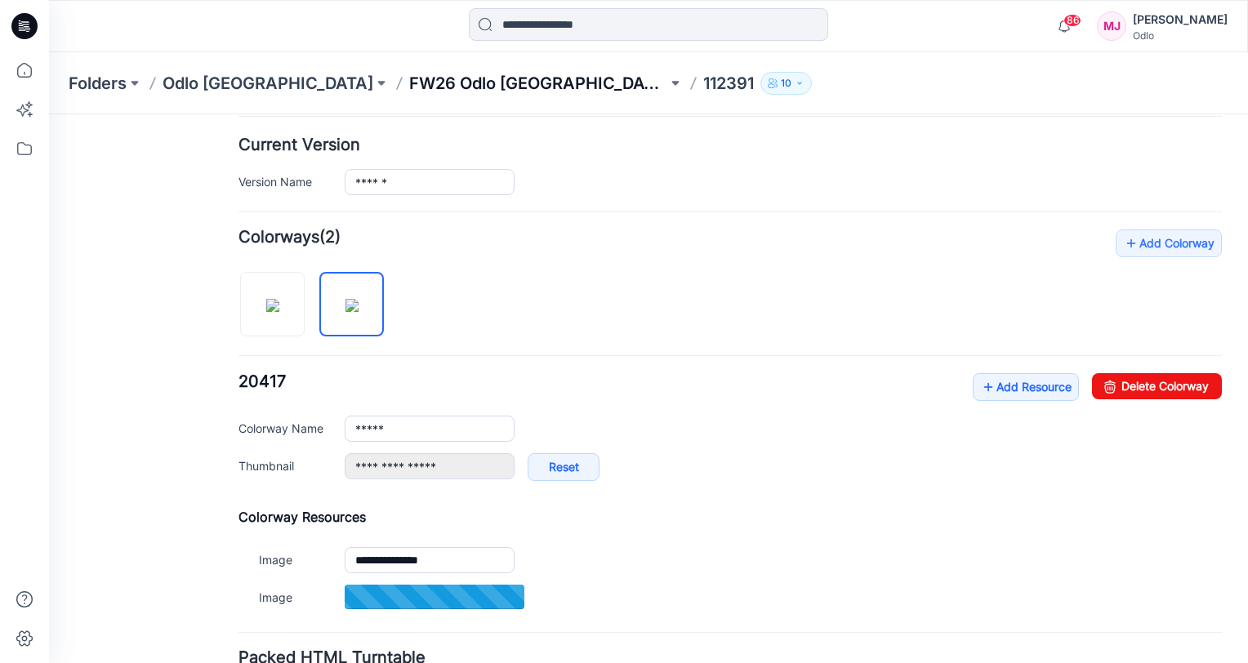
click at [409, 88] on p "FW26 Odlo [GEOGRAPHIC_DATA]" at bounding box center [538, 83] width 258 height 23
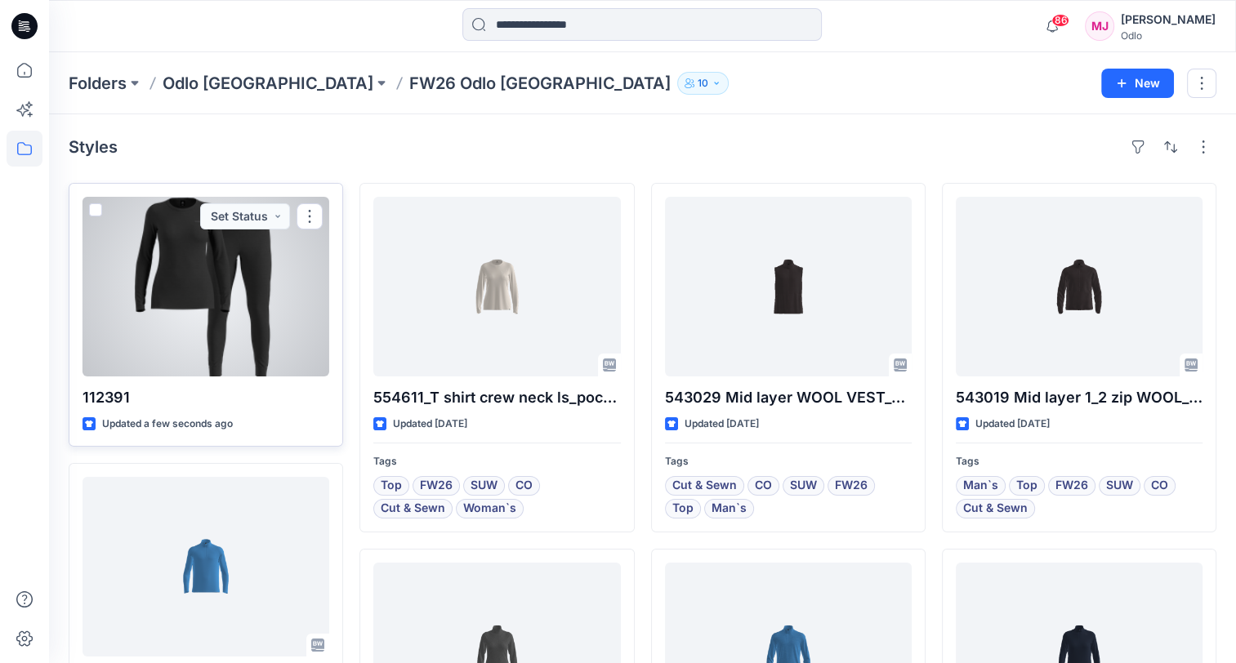
click at [248, 326] on div at bounding box center [206, 287] width 247 height 180
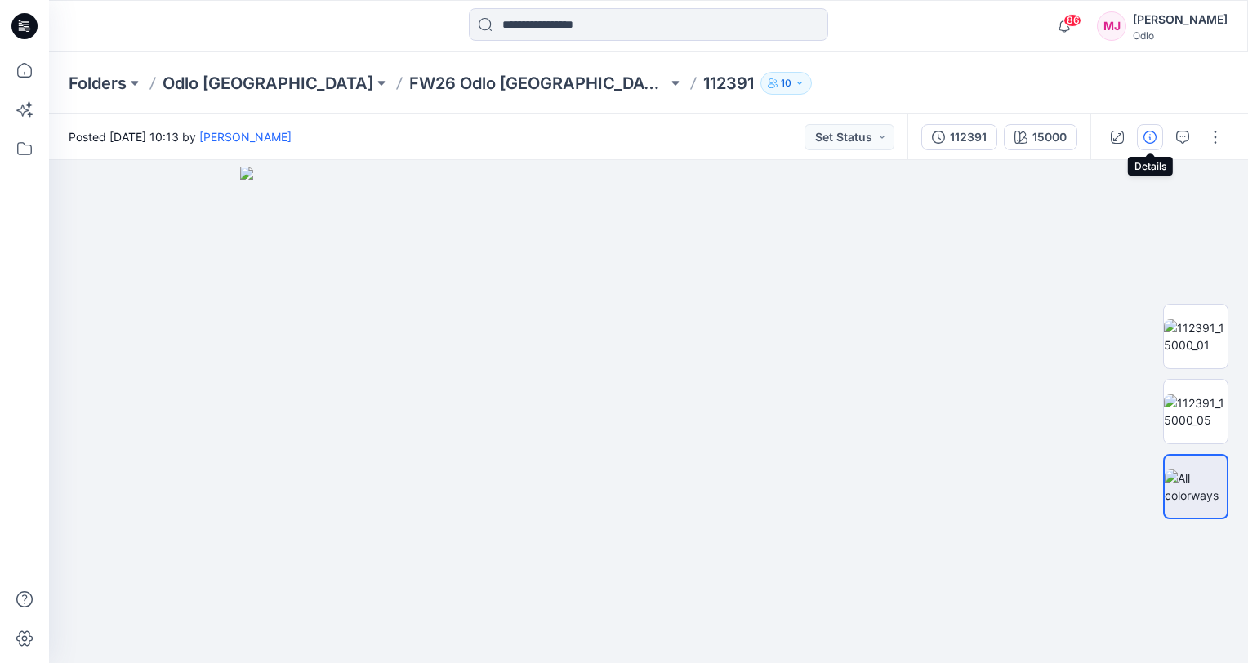
click at [1150, 137] on icon "button" at bounding box center [1150, 137] width 13 height 13
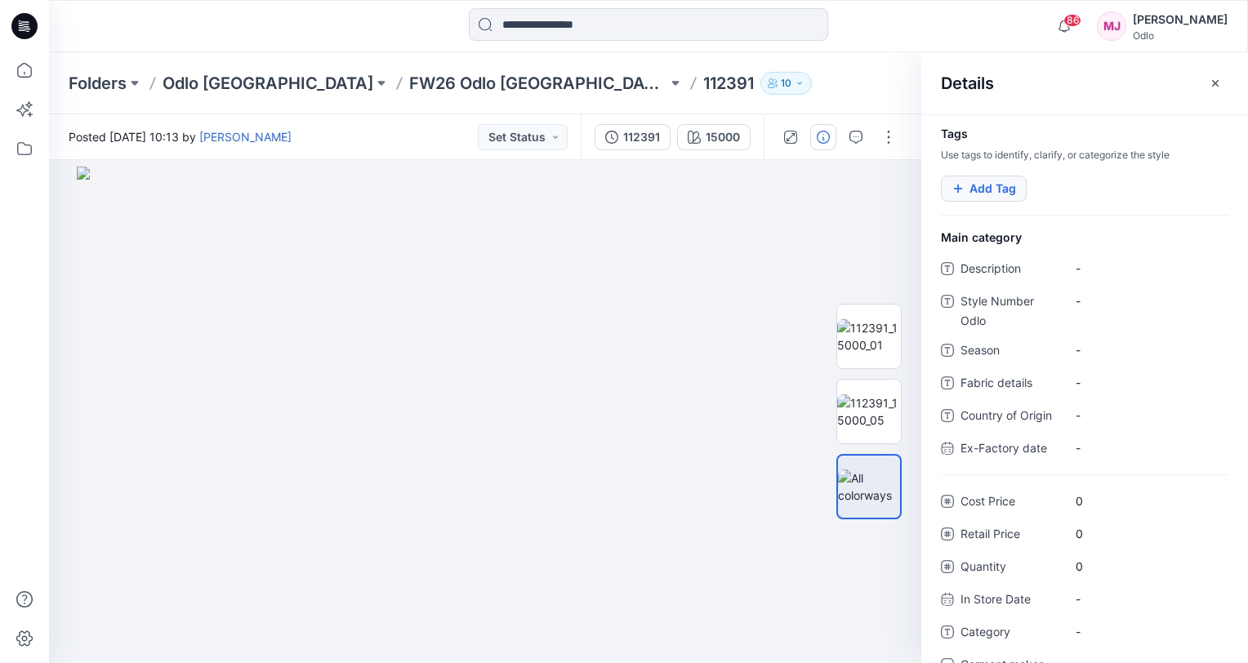
click at [1003, 193] on button "Add Tag" at bounding box center [984, 189] width 86 height 26
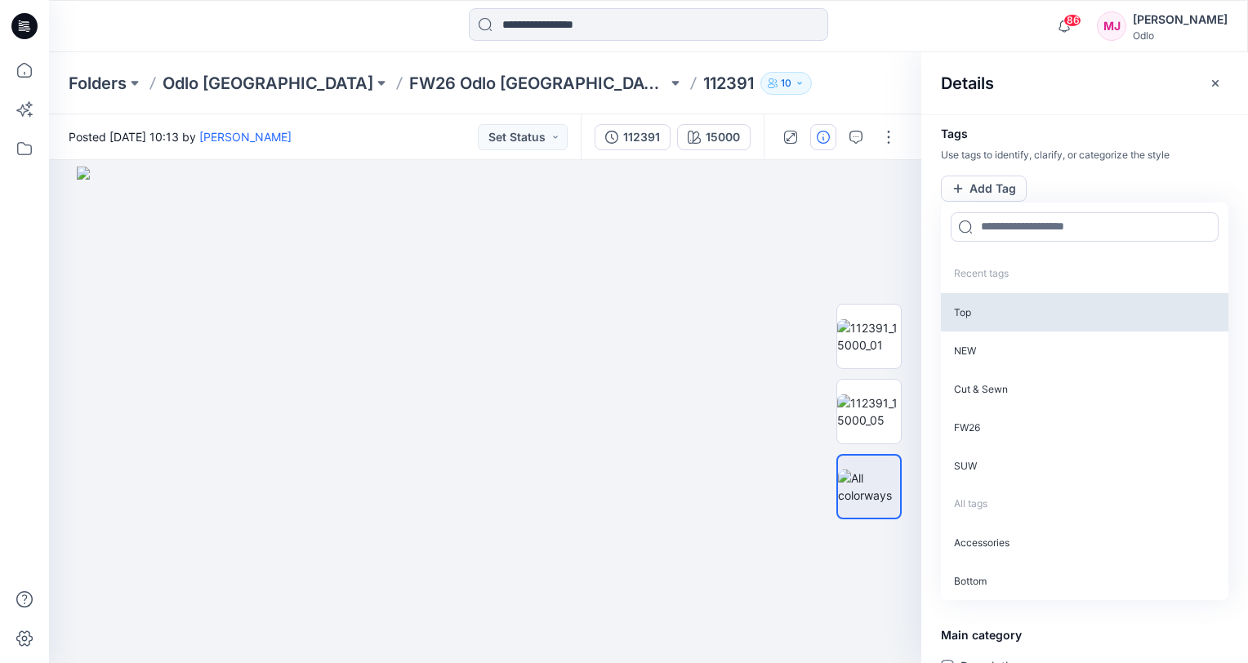
click at [999, 310] on p "Top" at bounding box center [1085, 312] width 288 height 38
click at [999, 310] on p "NEW" at bounding box center [1085, 311] width 288 height 38
click at [999, 312] on p "Cut & Sewn" at bounding box center [1085, 311] width 288 height 38
click at [999, 312] on p "FW26" at bounding box center [1085, 311] width 288 height 38
click at [999, 313] on p "SUW" at bounding box center [1085, 311] width 288 height 38
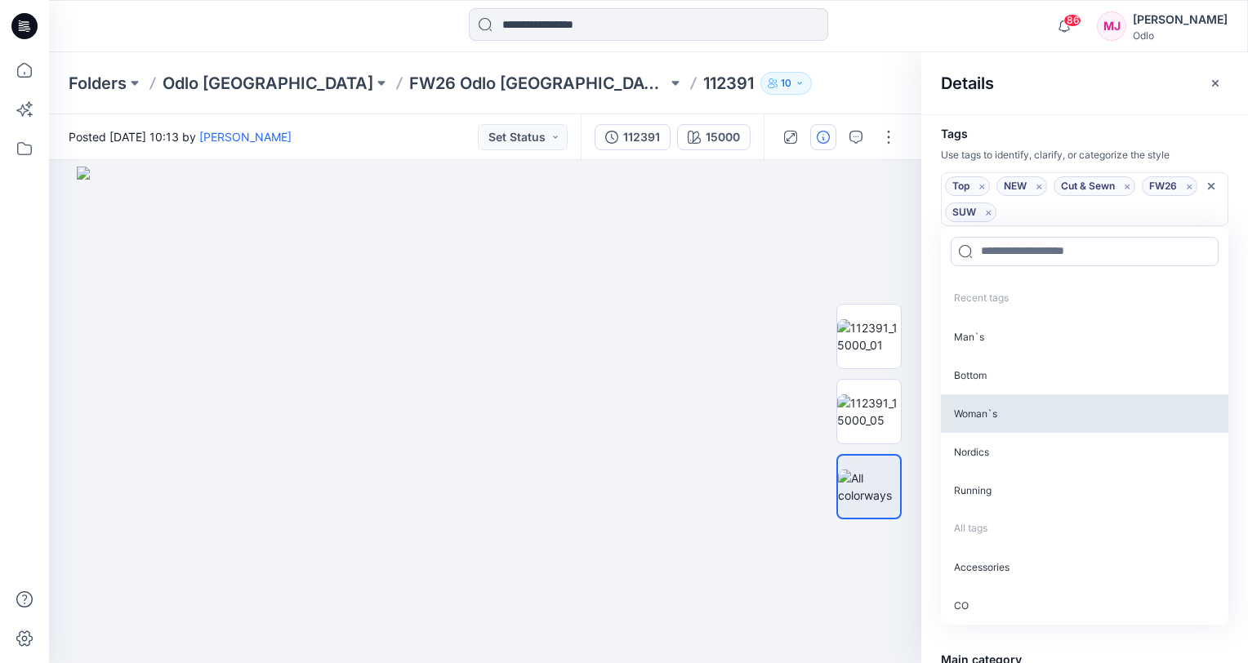
click at [1000, 409] on p "Woman`s" at bounding box center [1085, 414] width 288 height 38
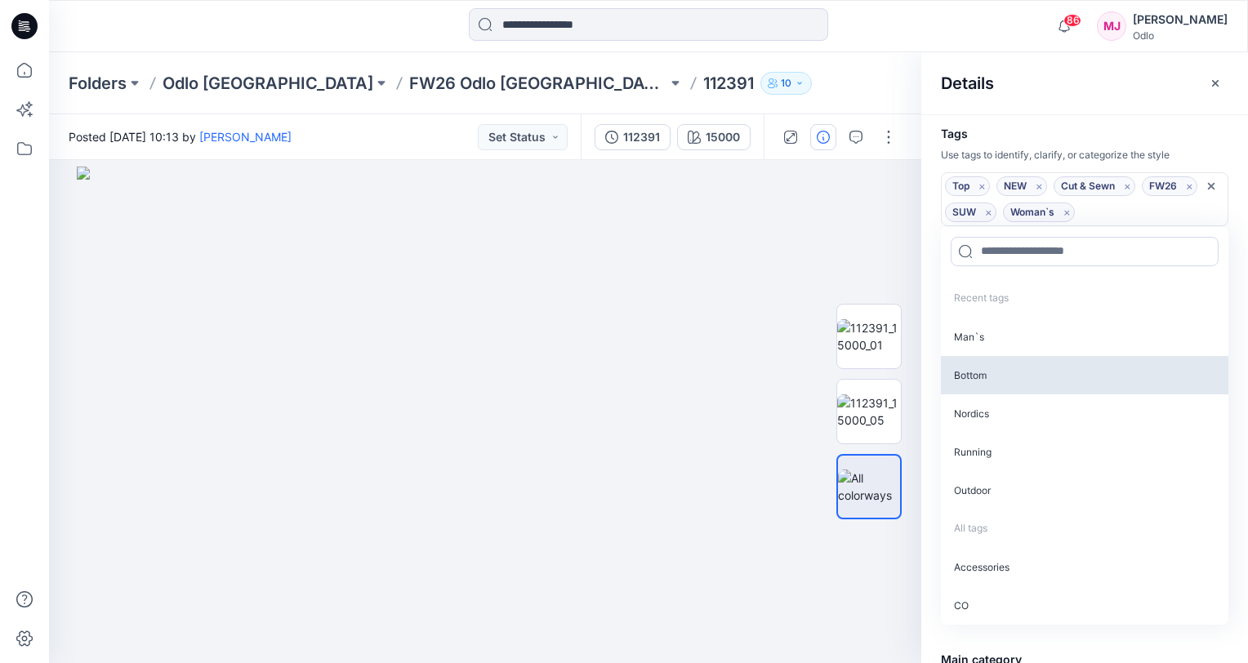
click at [987, 376] on p "Bottom" at bounding box center [1085, 375] width 288 height 38
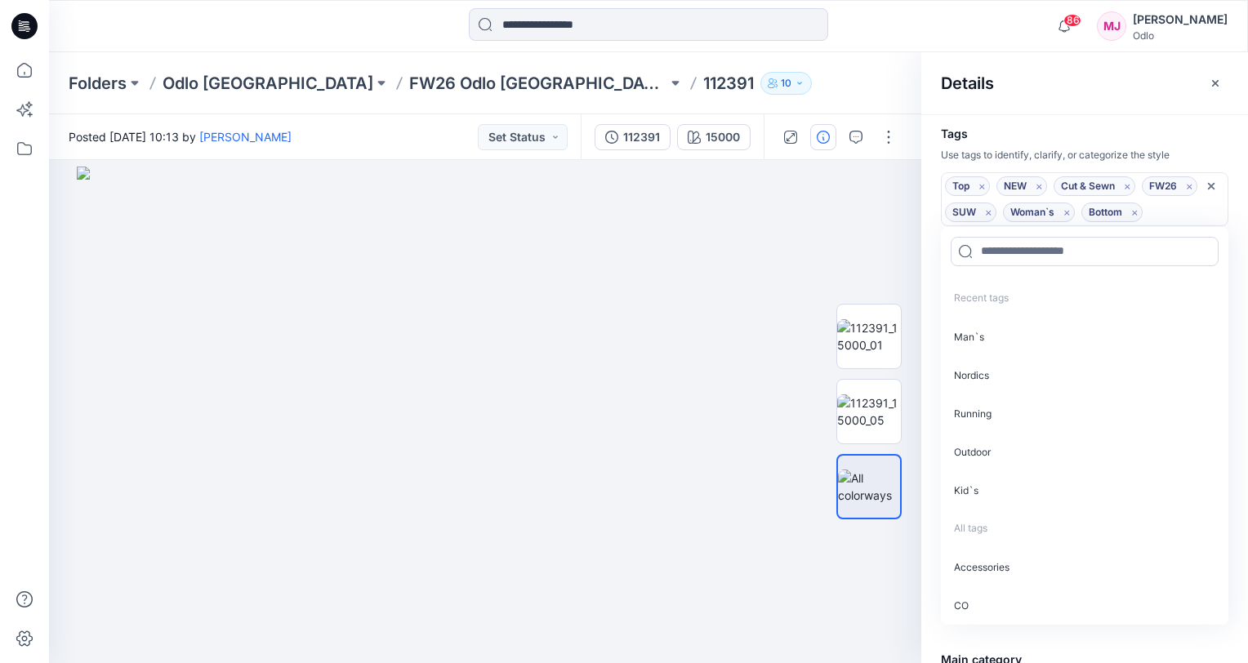
click at [1127, 66] on div "Details" at bounding box center [1085, 82] width 327 height 61
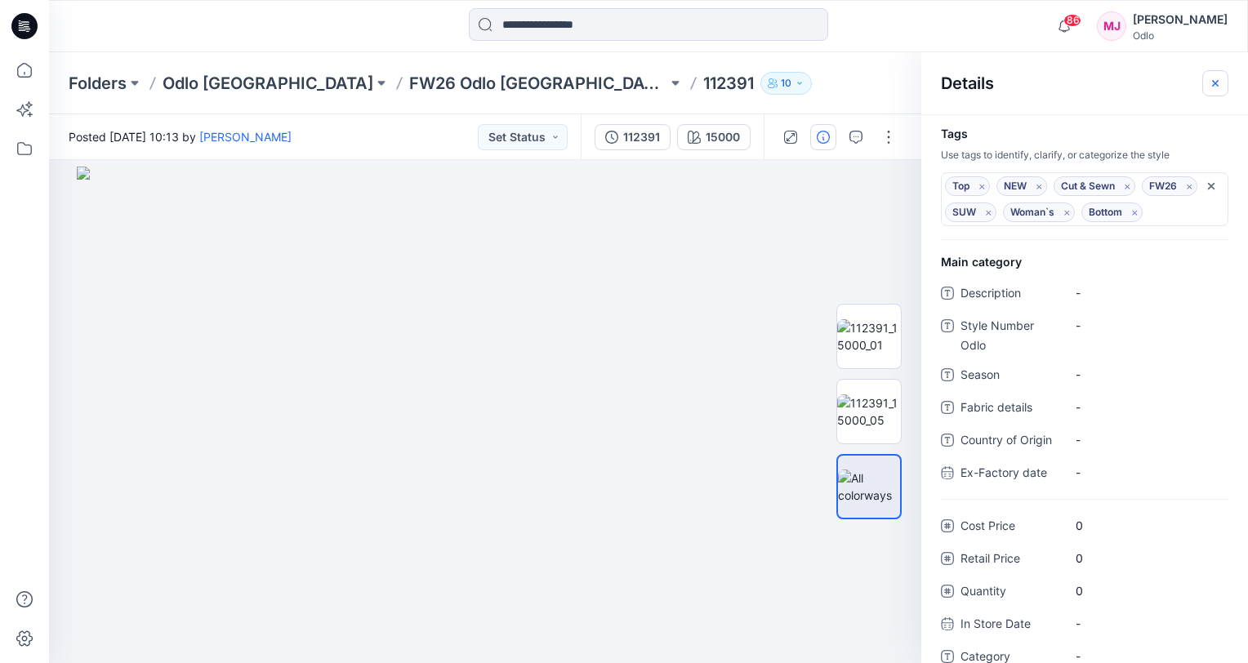
click at [1206, 85] on button "button" at bounding box center [1216, 83] width 26 height 26
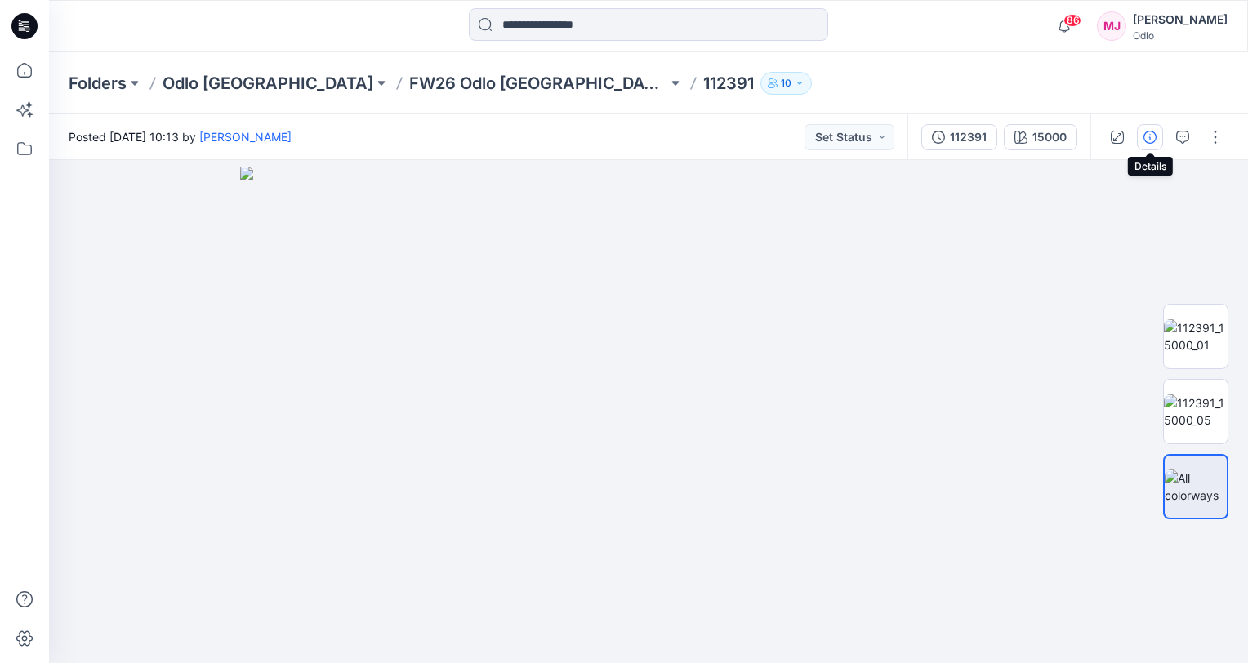
click at [1145, 137] on icon "button" at bounding box center [1150, 137] width 13 height 13
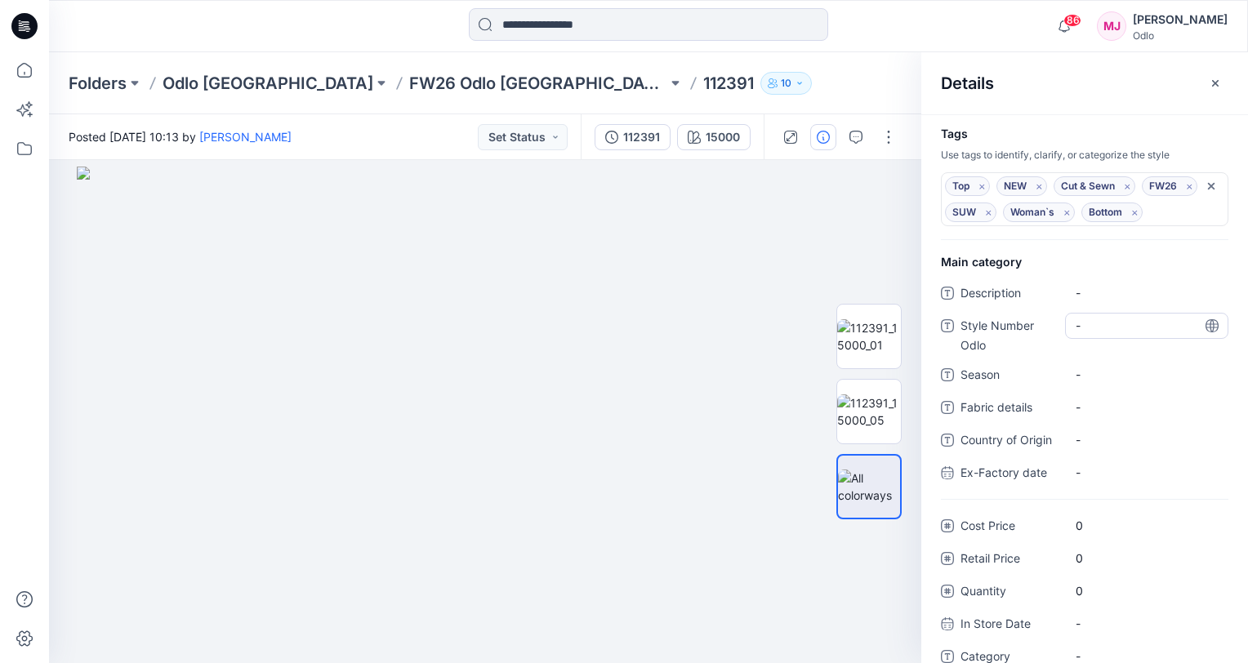
click at [1101, 326] on Odlo "-" at bounding box center [1147, 325] width 142 height 17
type textarea "******"
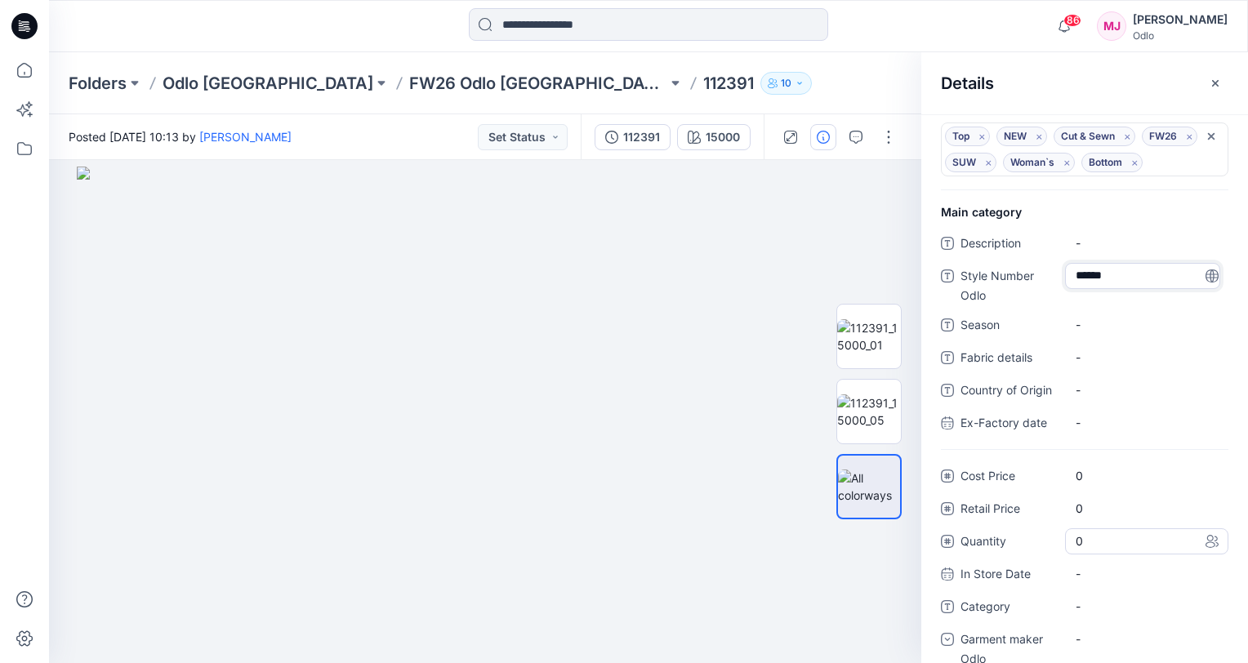
scroll to position [74, 0]
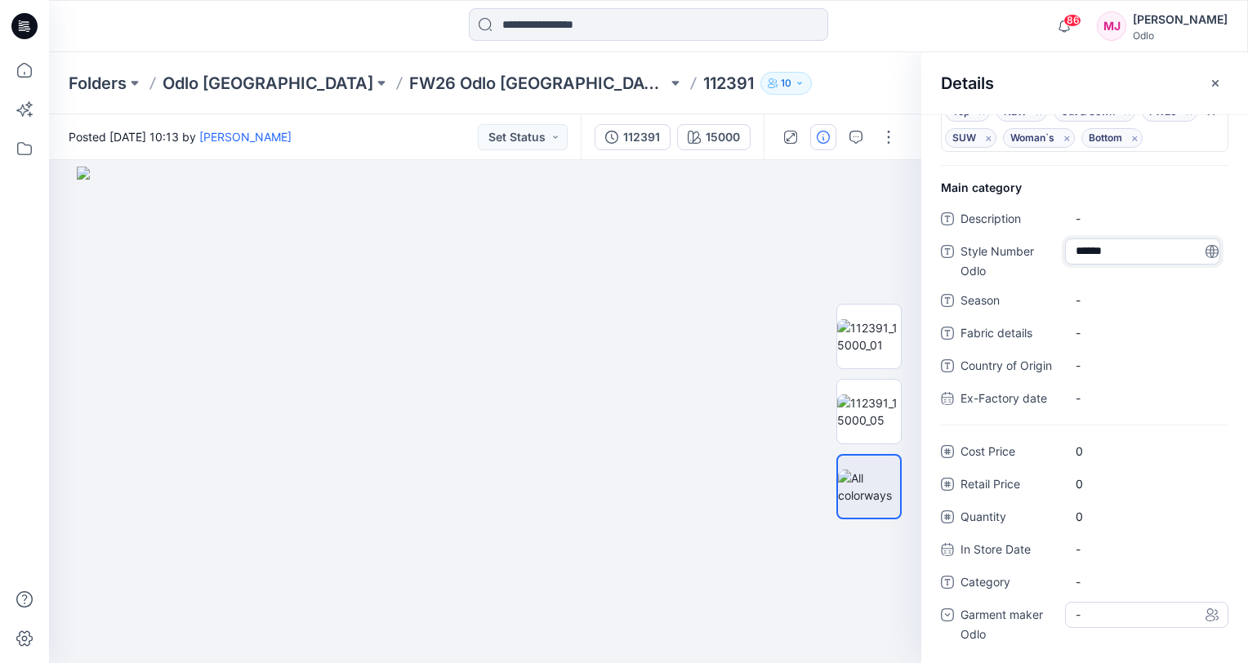
click at [1141, 613] on div "-" at bounding box center [1146, 615] width 163 height 26
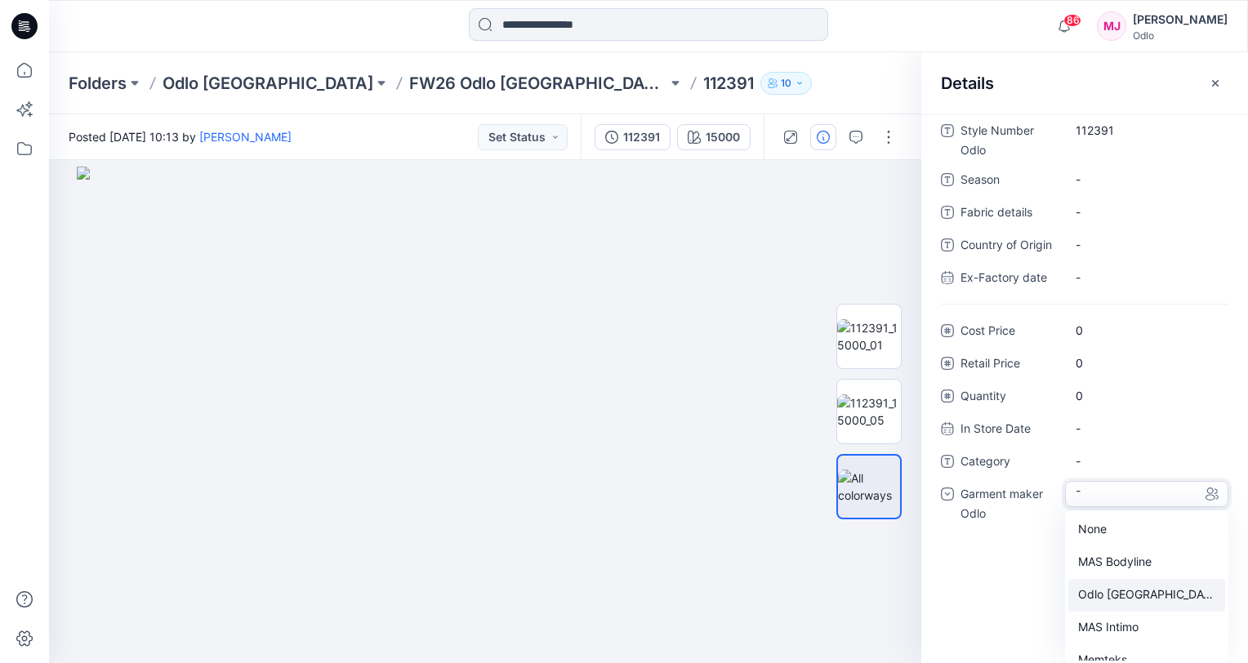
click at [1133, 596] on div "Odlo [GEOGRAPHIC_DATA]" at bounding box center [1147, 595] width 157 height 33
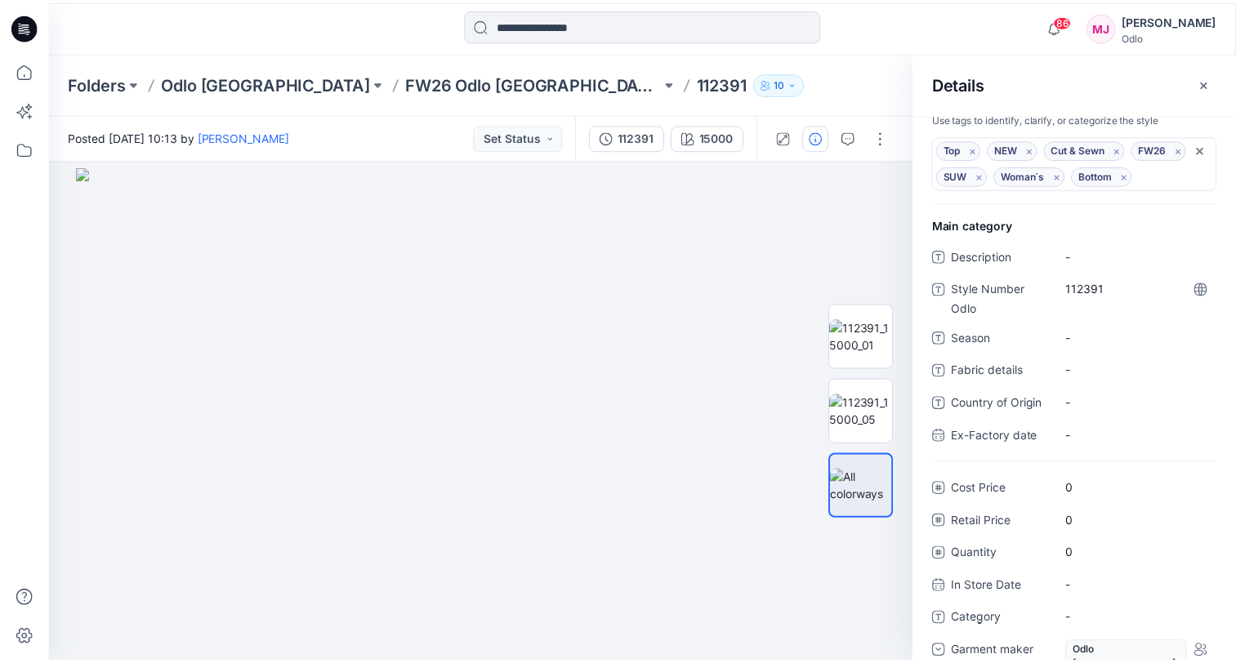
scroll to position [0, 0]
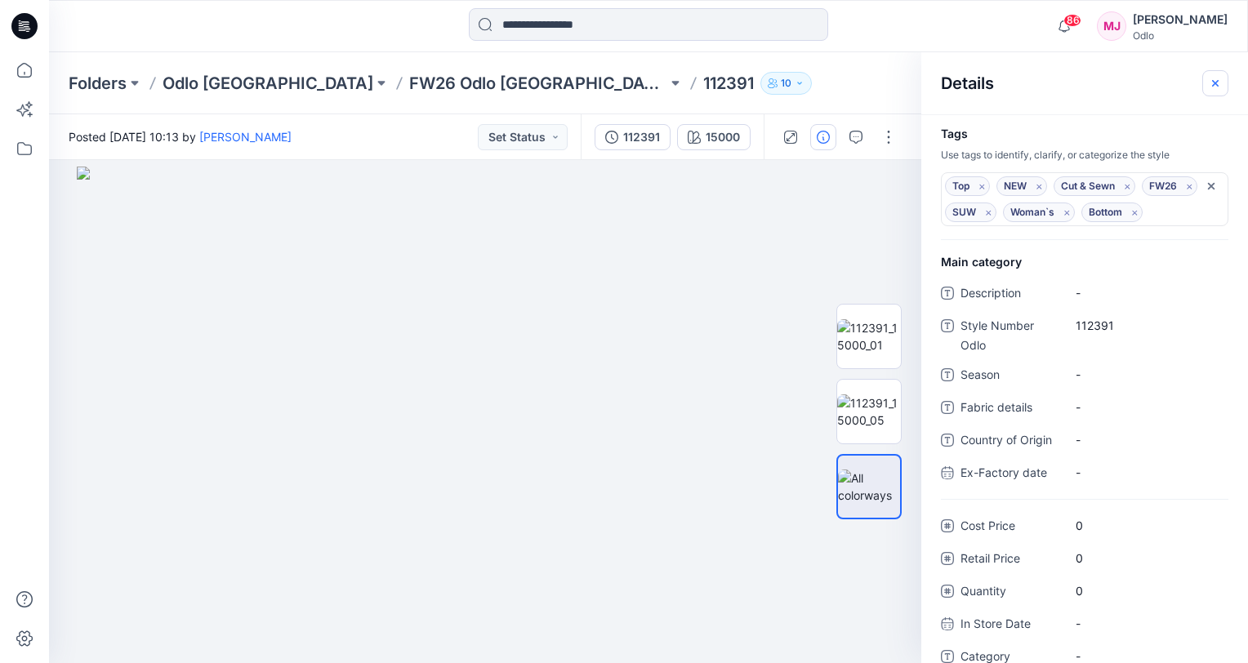
click at [1207, 83] on button "button" at bounding box center [1216, 83] width 26 height 26
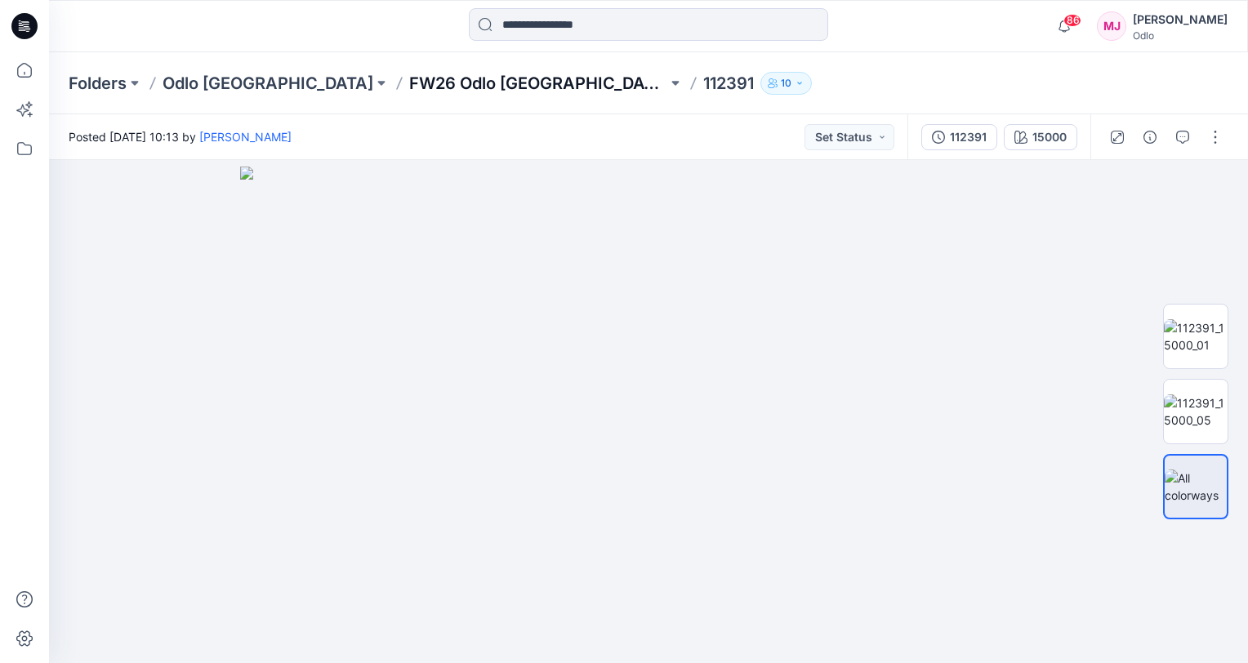
click at [412, 84] on p "FW26 Odlo [GEOGRAPHIC_DATA]" at bounding box center [538, 83] width 258 height 23
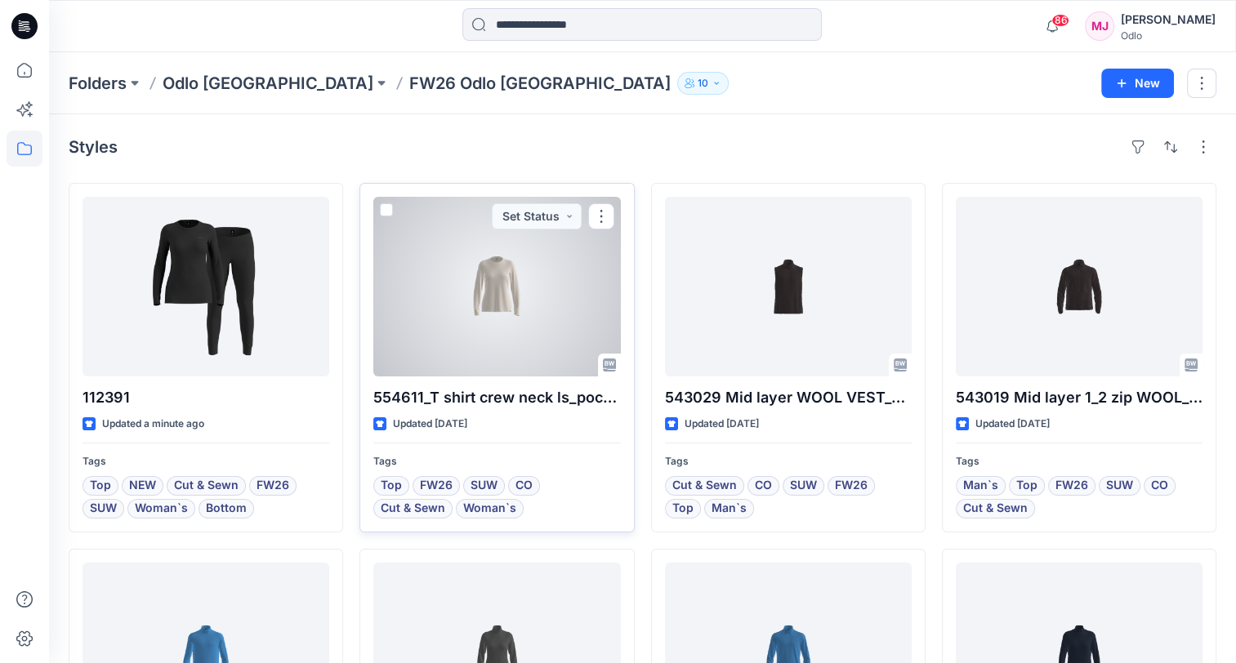
click at [501, 319] on div at bounding box center [496, 287] width 247 height 180
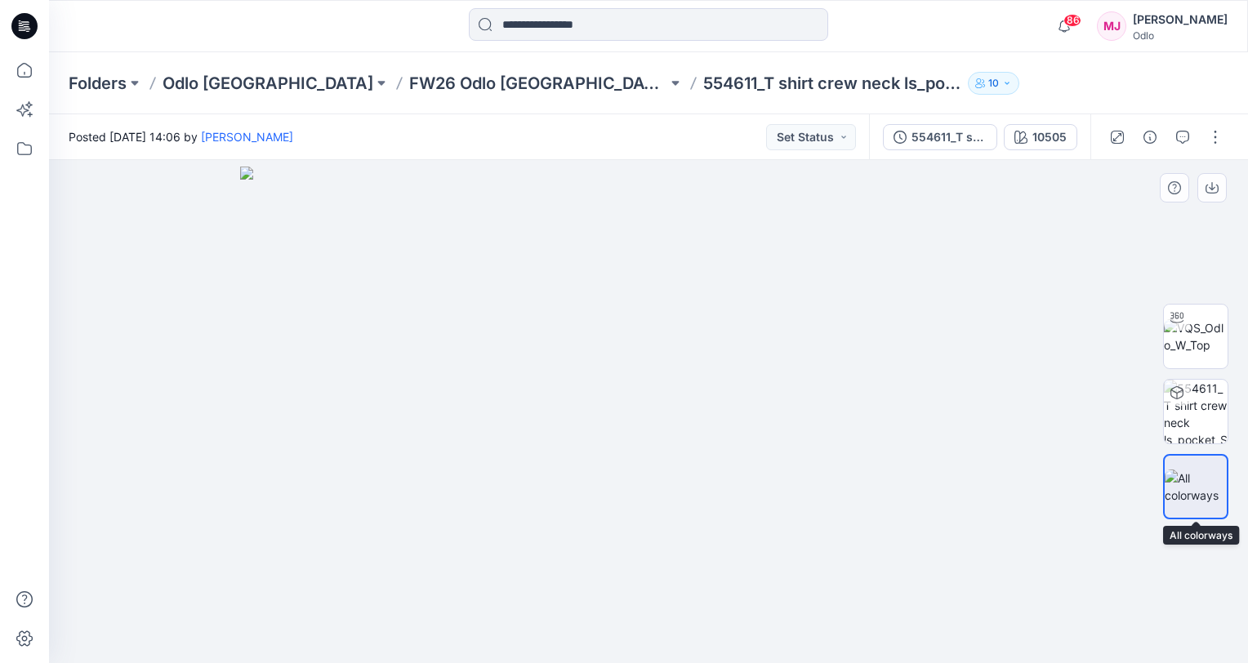
click at [1172, 481] on img at bounding box center [1196, 487] width 62 height 34
click at [1049, 141] on div "10505" at bounding box center [1050, 137] width 34 height 18
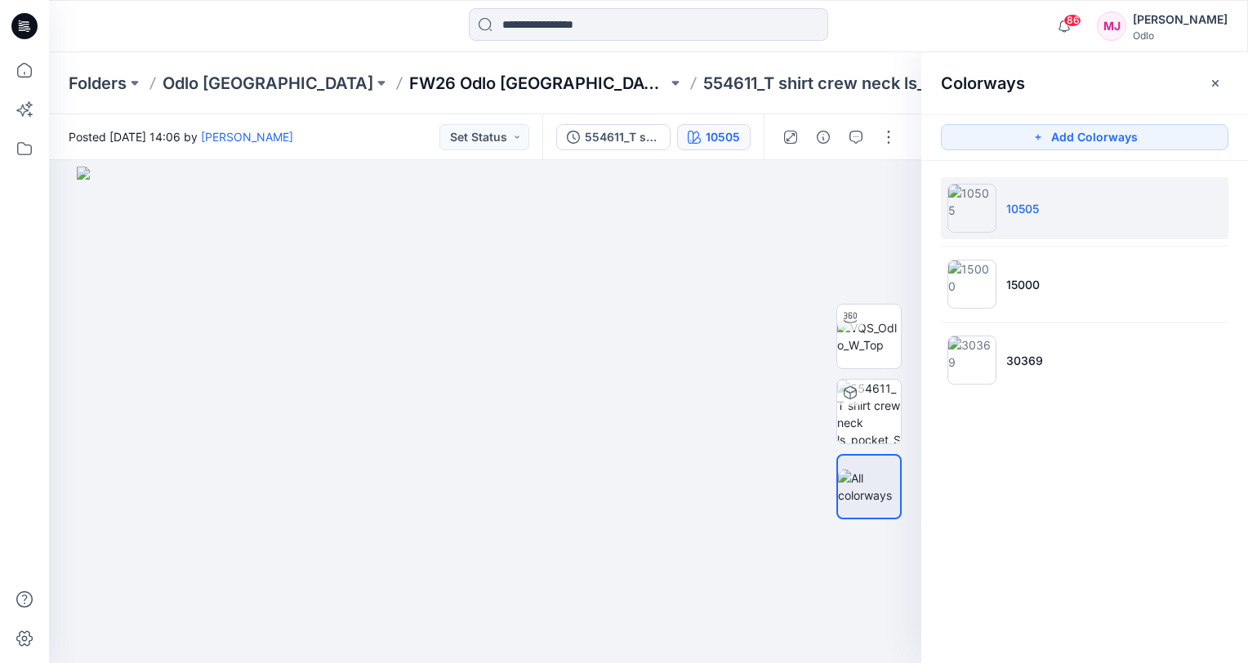
click at [413, 87] on p "FW26 Odlo [GEOGRAPHIC_DATA]" at bounding box center [538, 83] width 258 height 23
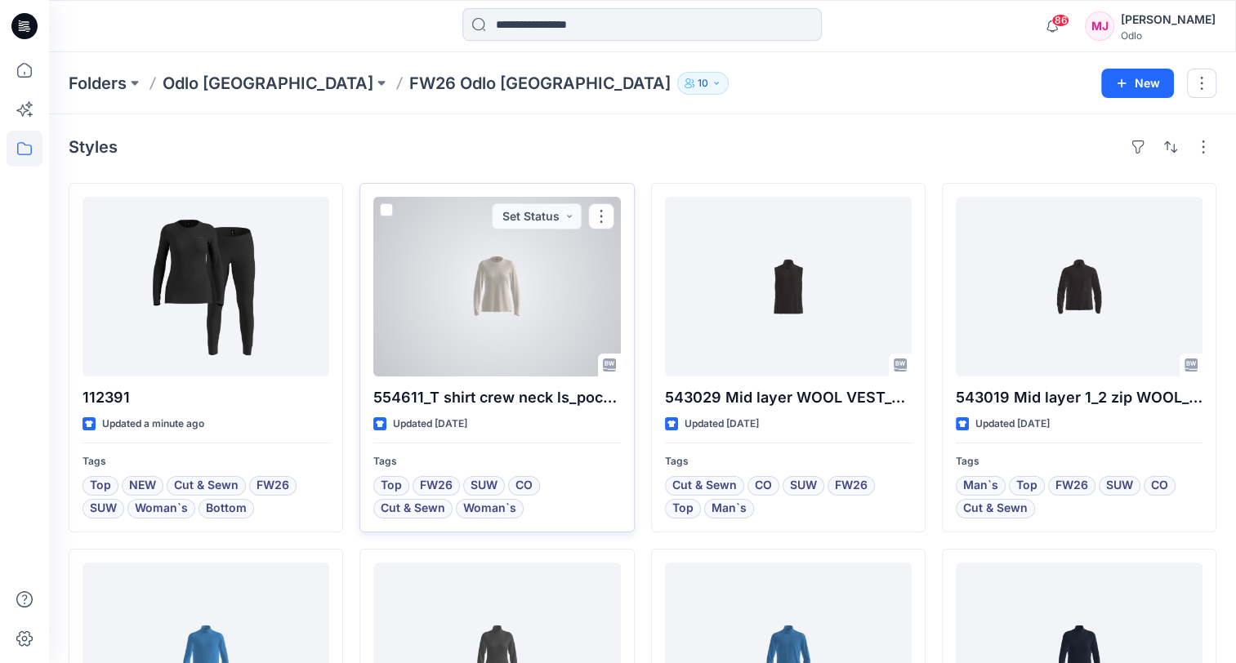
click at [529, 313] on div at bounding box center [496, 287] width 247 height 180
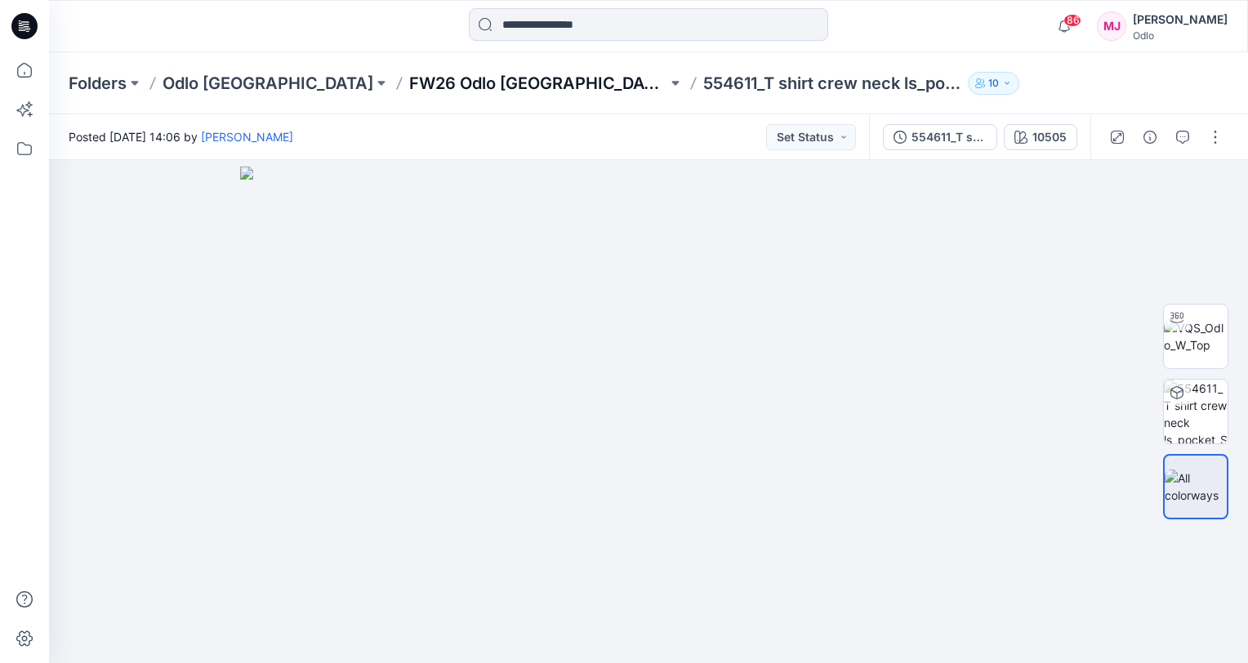
click at [435, 84] on p "FW26 Odlo [GEOGRAPHIC_DATA]" at bounding box center [538, 83] width 258 height 23
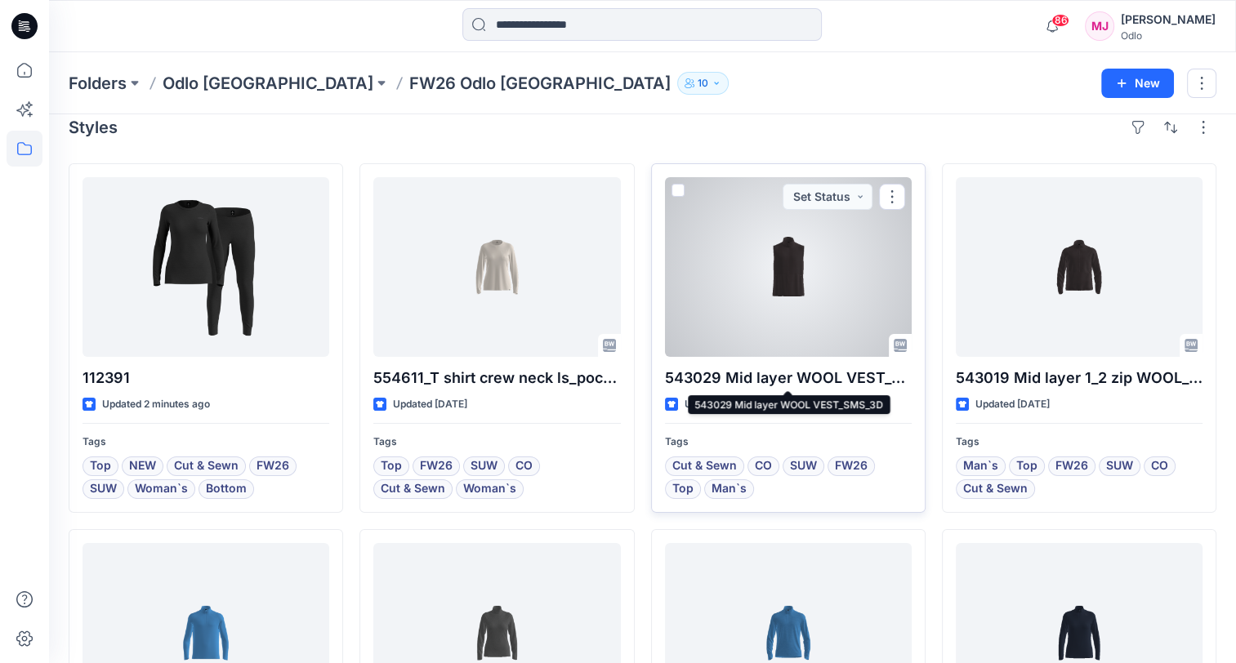
scroll to position [82, 0]
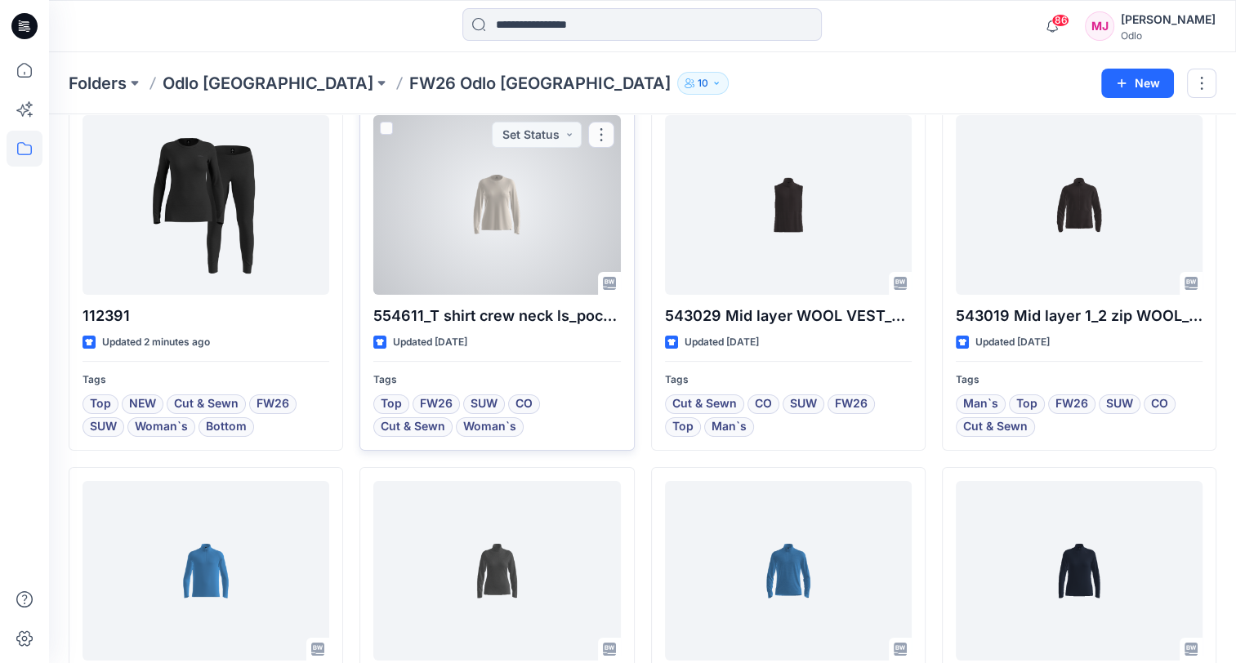
click at [557, 248] on div at bounding box center [496, 205] width 247 height 180
